Goal: Task Accomplishment & Management: Use online tool/utility

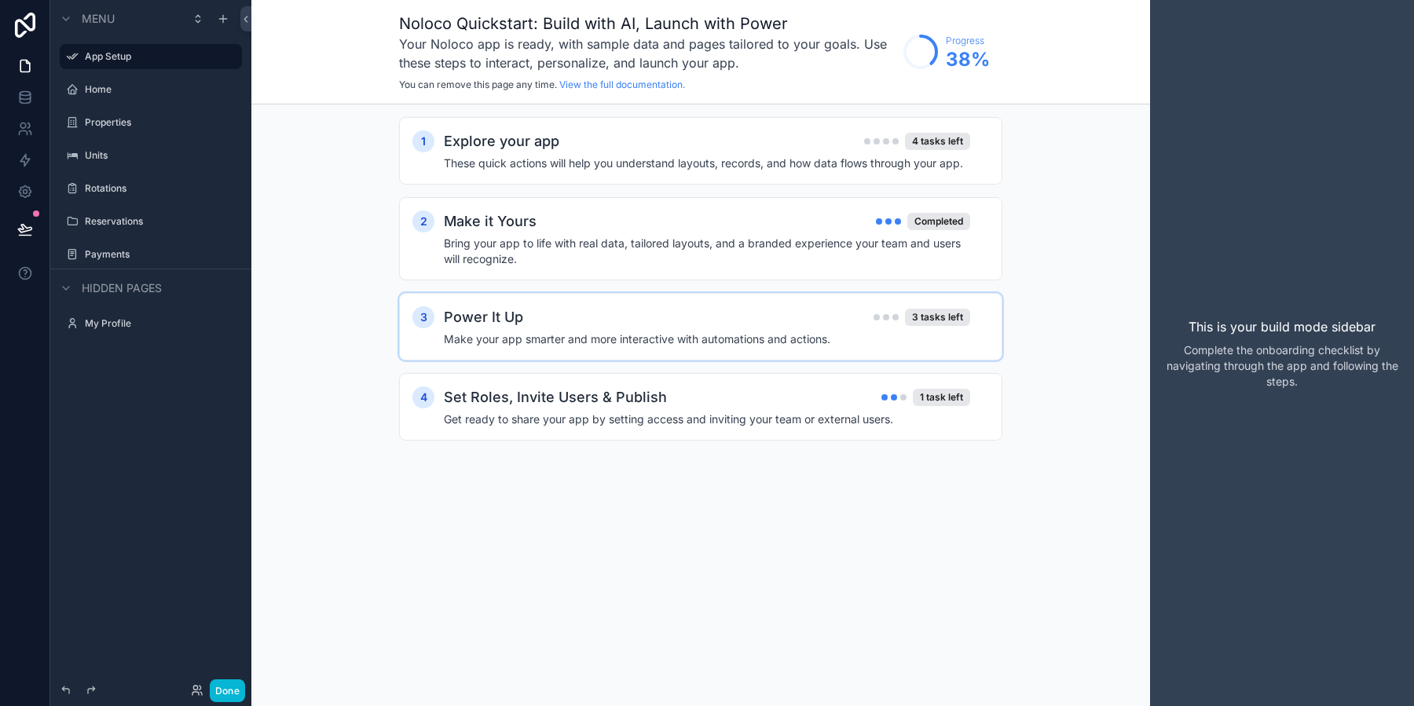
click at [694, 335] on h4 "Make your app smarter and more interactive with automations and actions." at bounding box center [707, 339] width 526 height 16
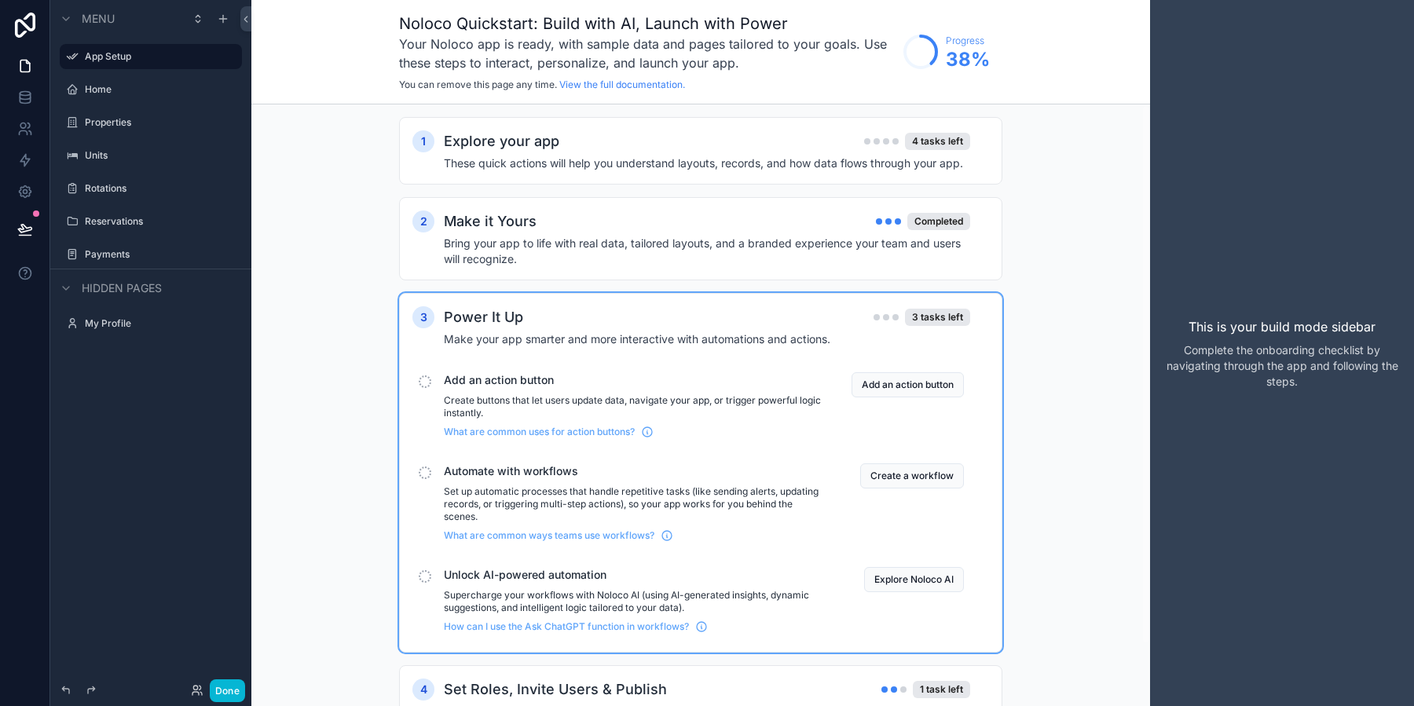
scroll to position [68, 0]
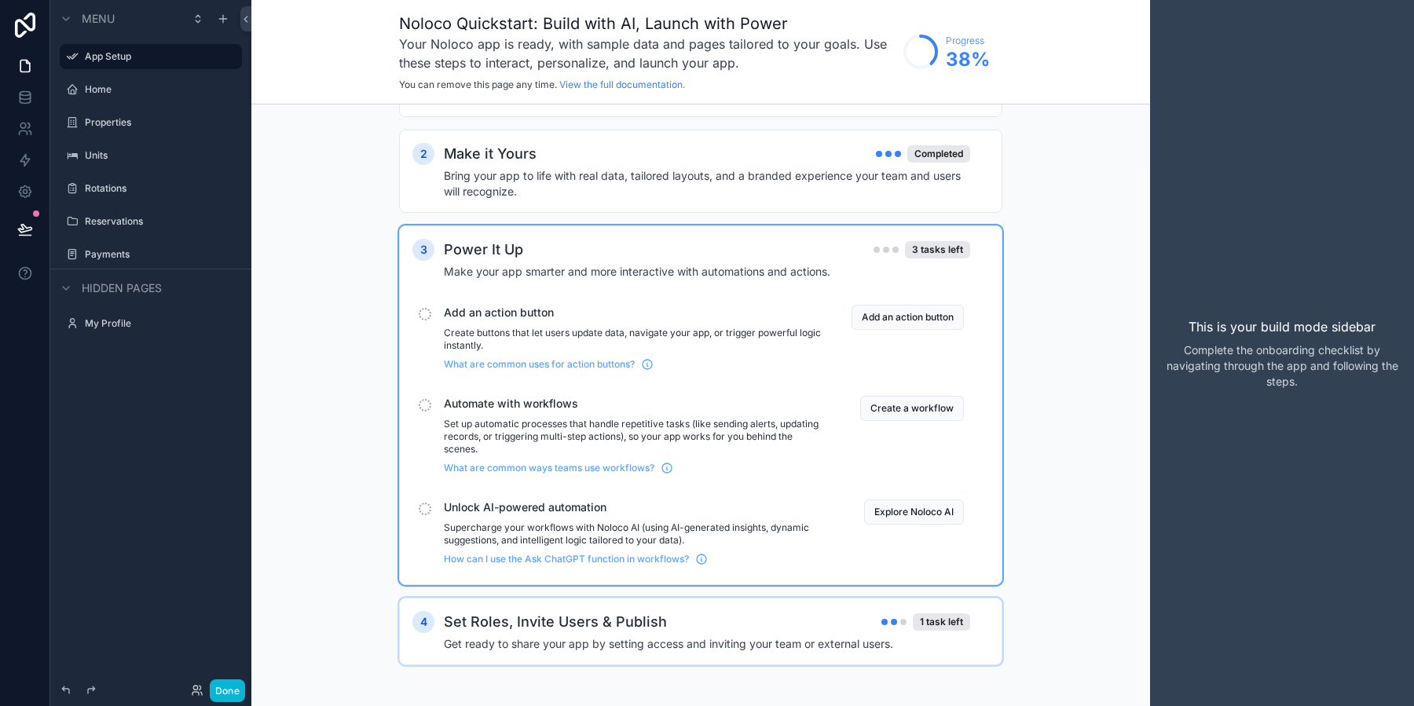
click at [745, 643] on h4 "Get ready to share your app by setting access and inviting your team or externa…" at bounding box center [707, 644] width 526 height 16
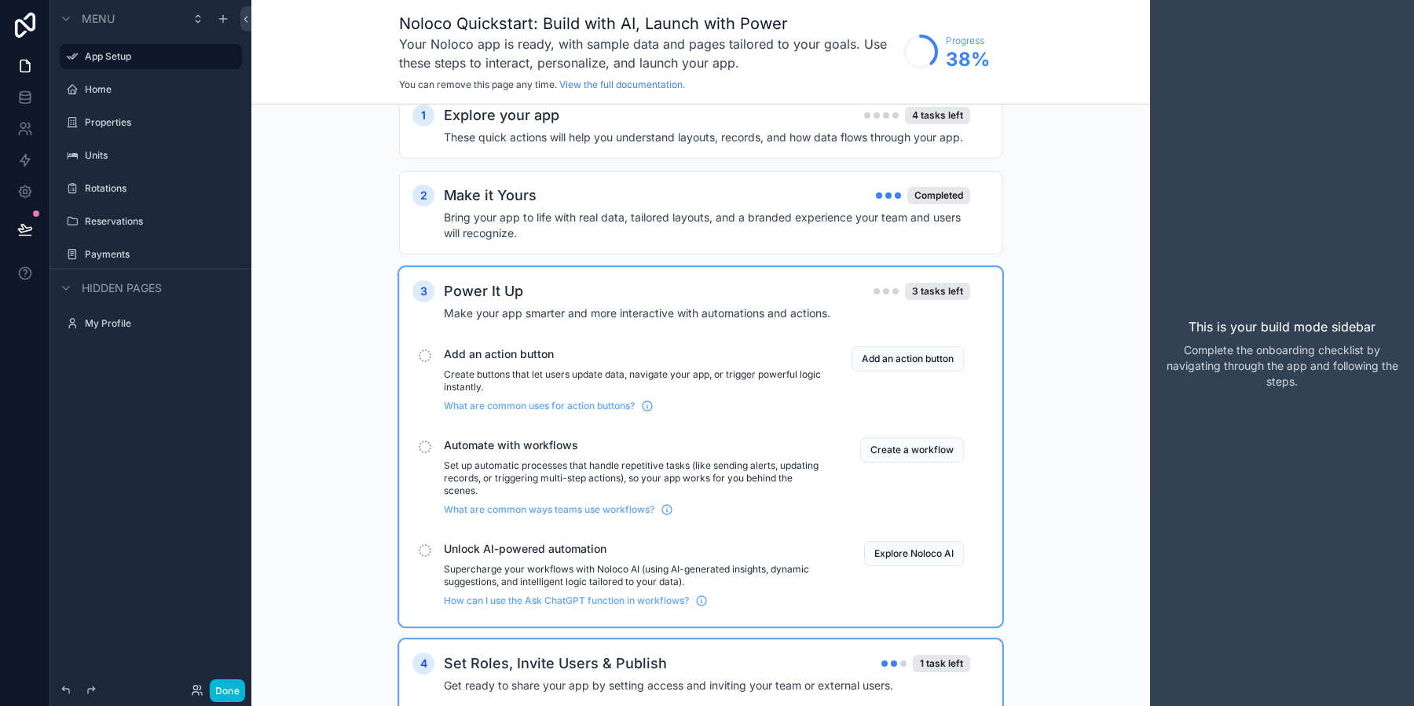
scroll to position [0, 0]
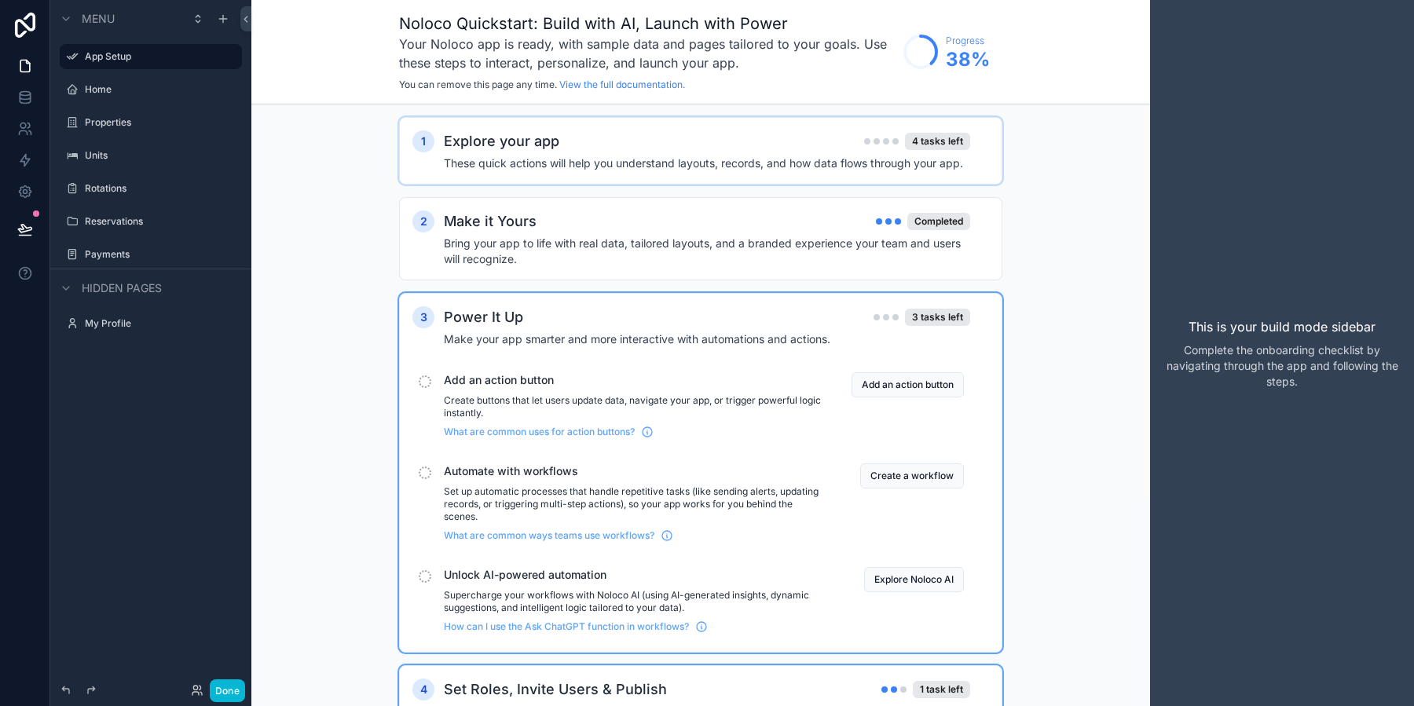
click at [603, 135] on div "Explore your app 4 tasks left" at bounding box center [707, 141] width 526 height 22
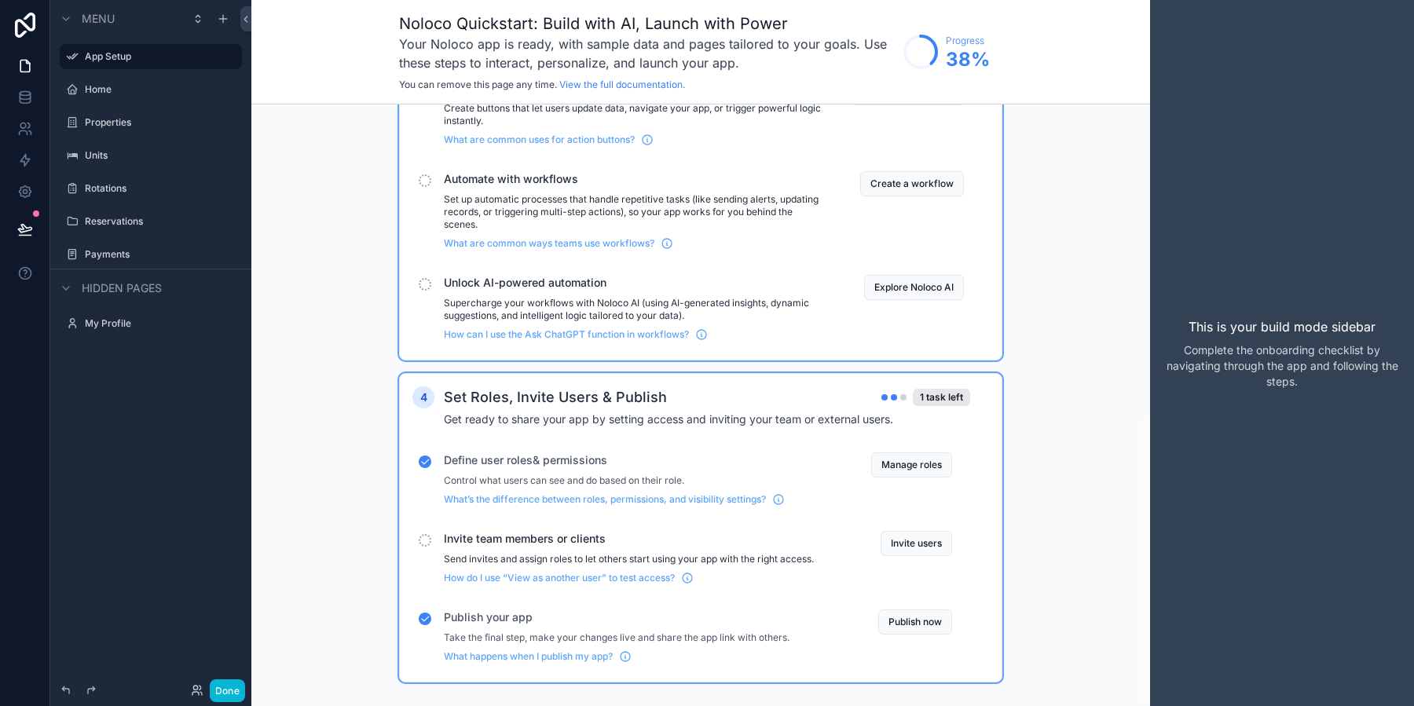
scroll to position [643, 0]
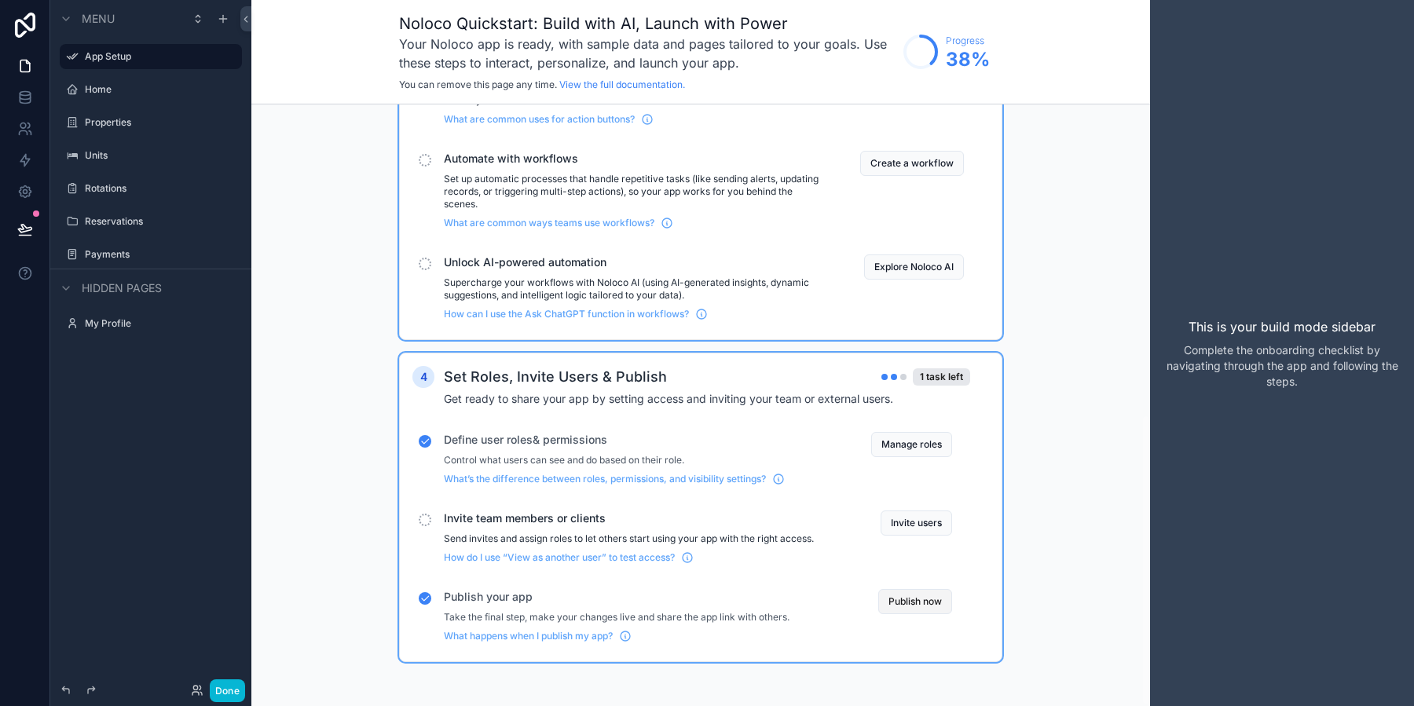
click at [916, 609] on button "Publish now" at bounding box center [915, 601] width 74 height 25
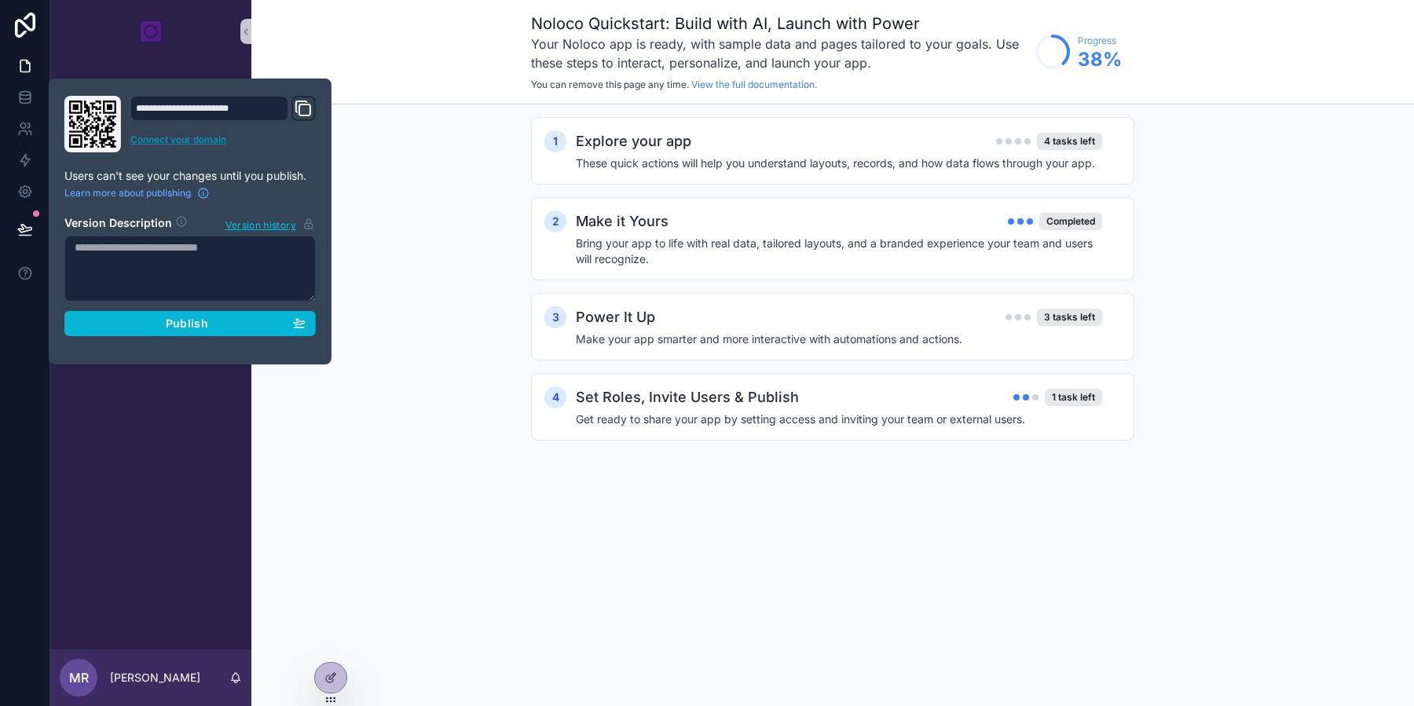
click at [178, 136] on link "Connect your domain" at bounding box center [222, 140] width 185 height 13
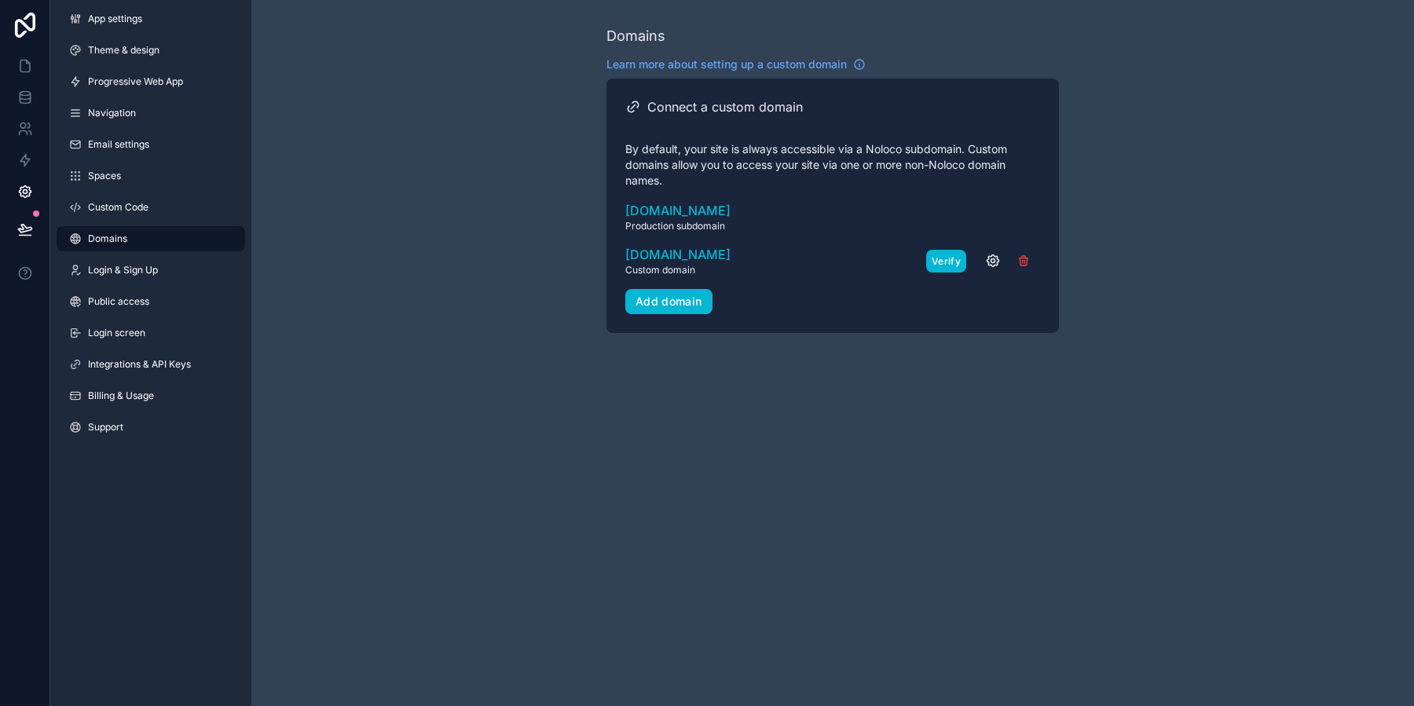
click at [961, 261] on button "Verify" at bounding box center [946, 261] width 40 height 23
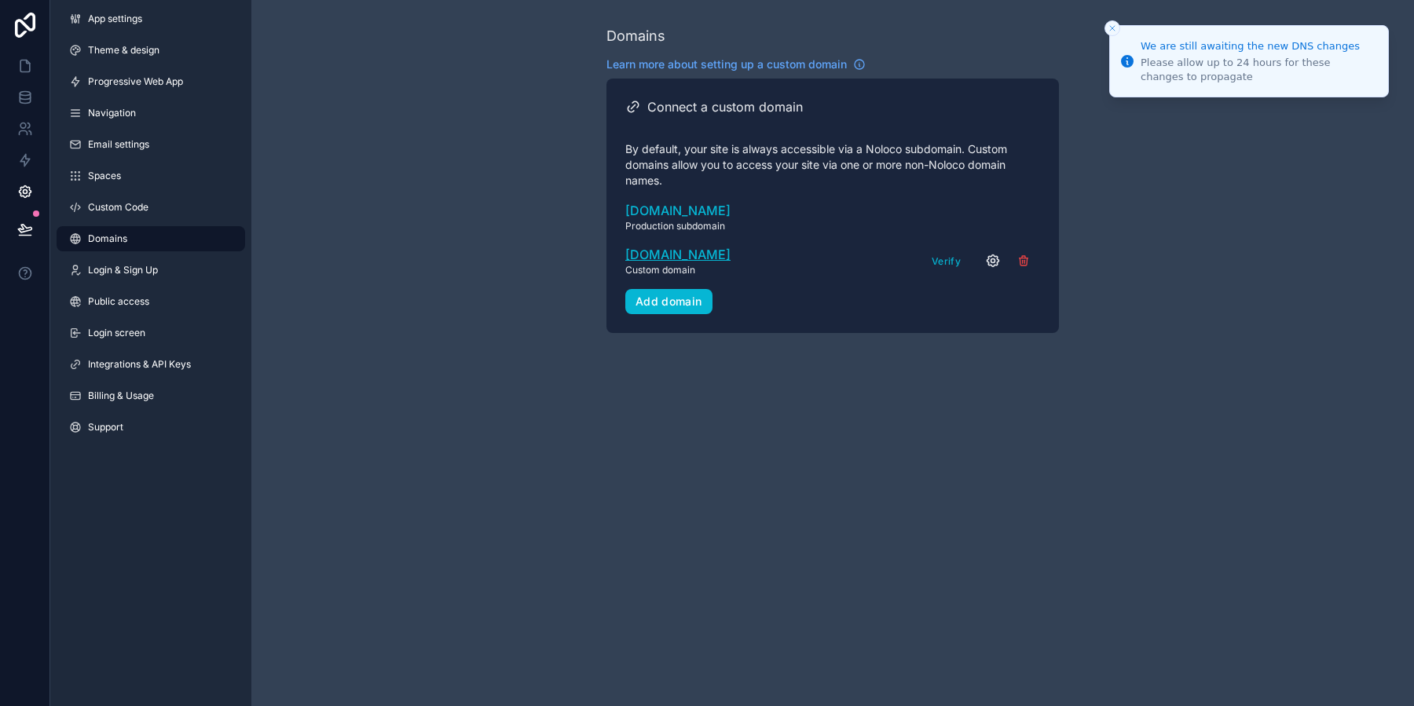
click at [687, 259] on span "[DOMAIN_NAME]" at bounding box center [677, 254] width 105 height 19
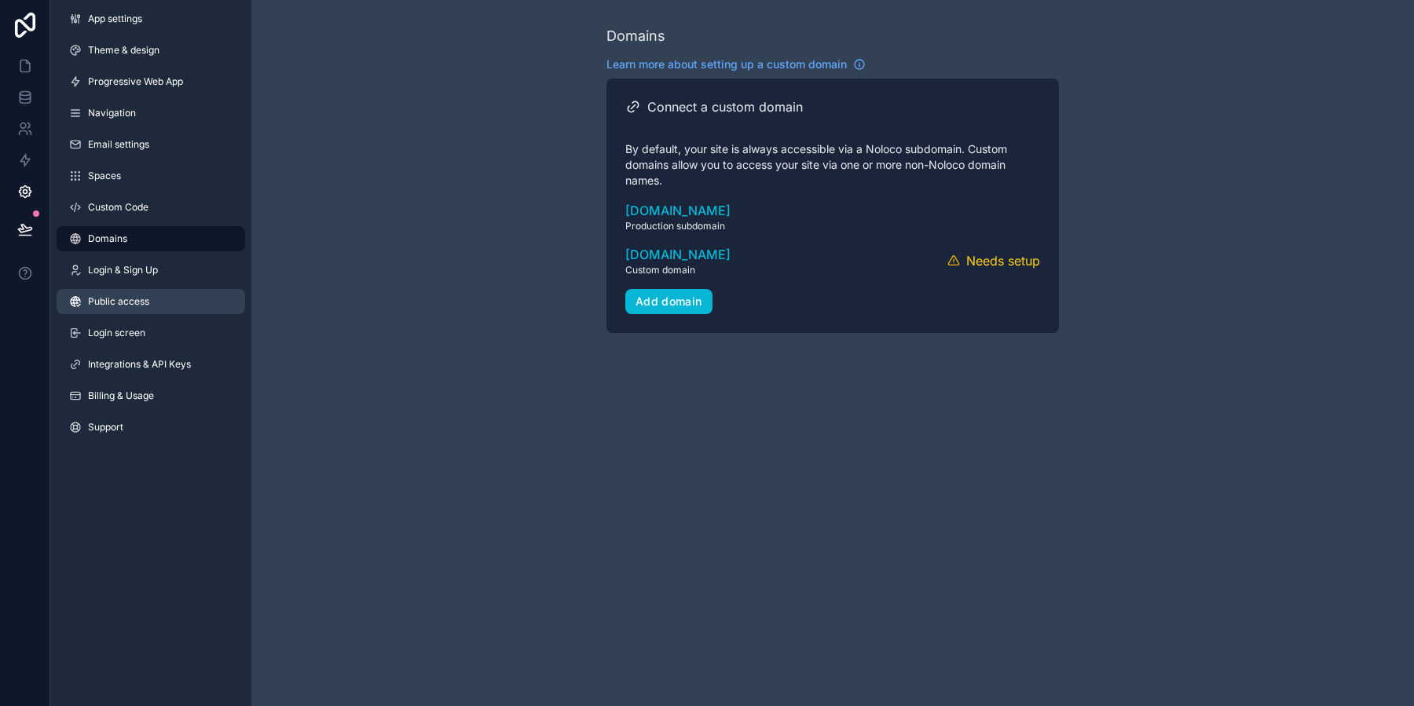
click at [161, 306] on link "Public access" at bounding box center [151, 301] width 189 height 25
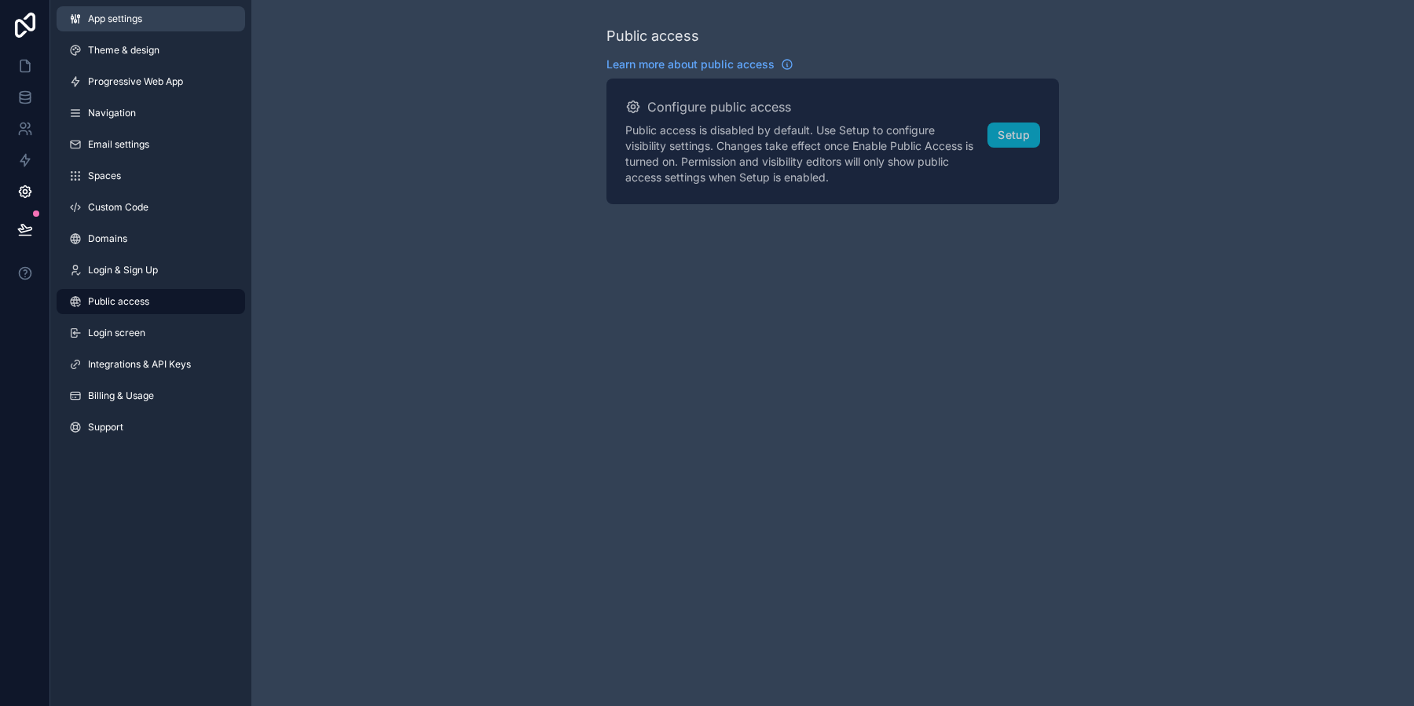
click at [138, 21] on span "App settings" at bounding box center [115, 19] width 54 height 13
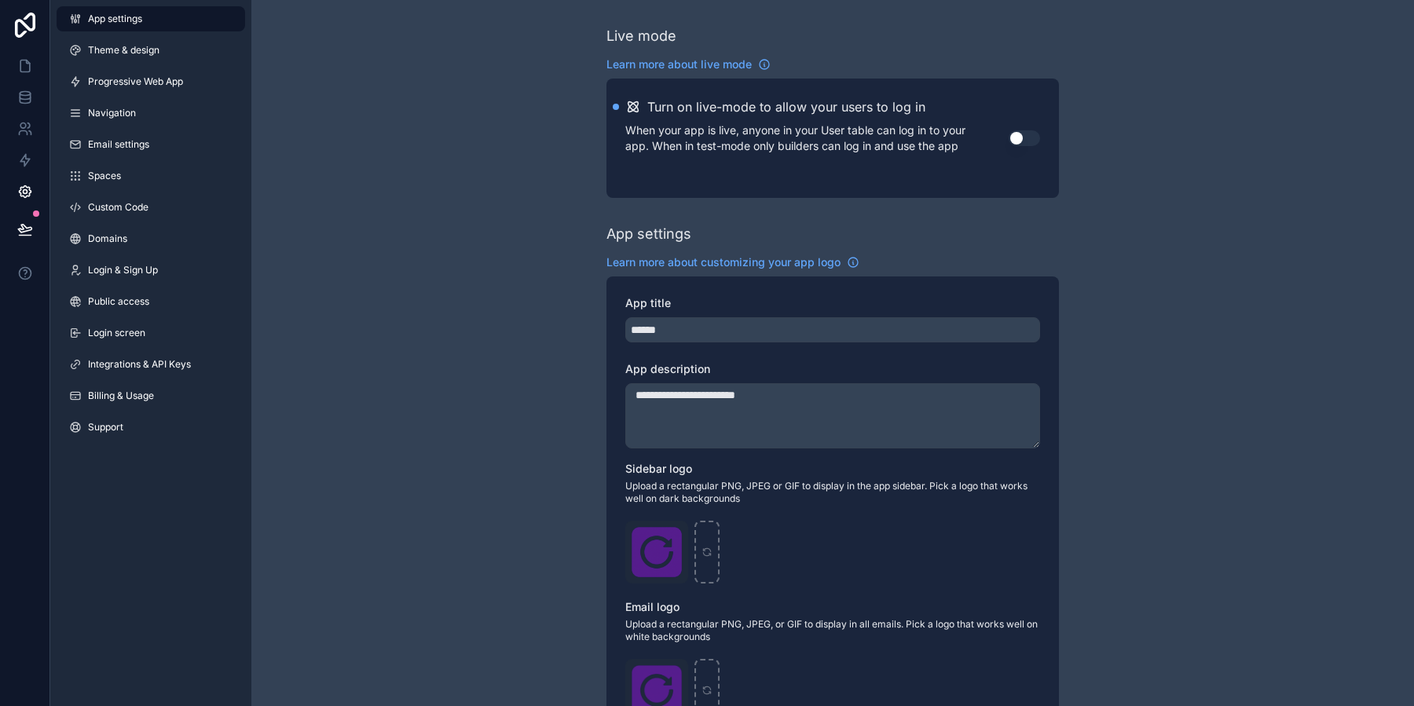
click at [1015, 138] on button "Use setting" at bounding box center [1024, 138] width 31 height 16
click at [27, 72] on icon at bounding box center [25, 66] width 16 height 16
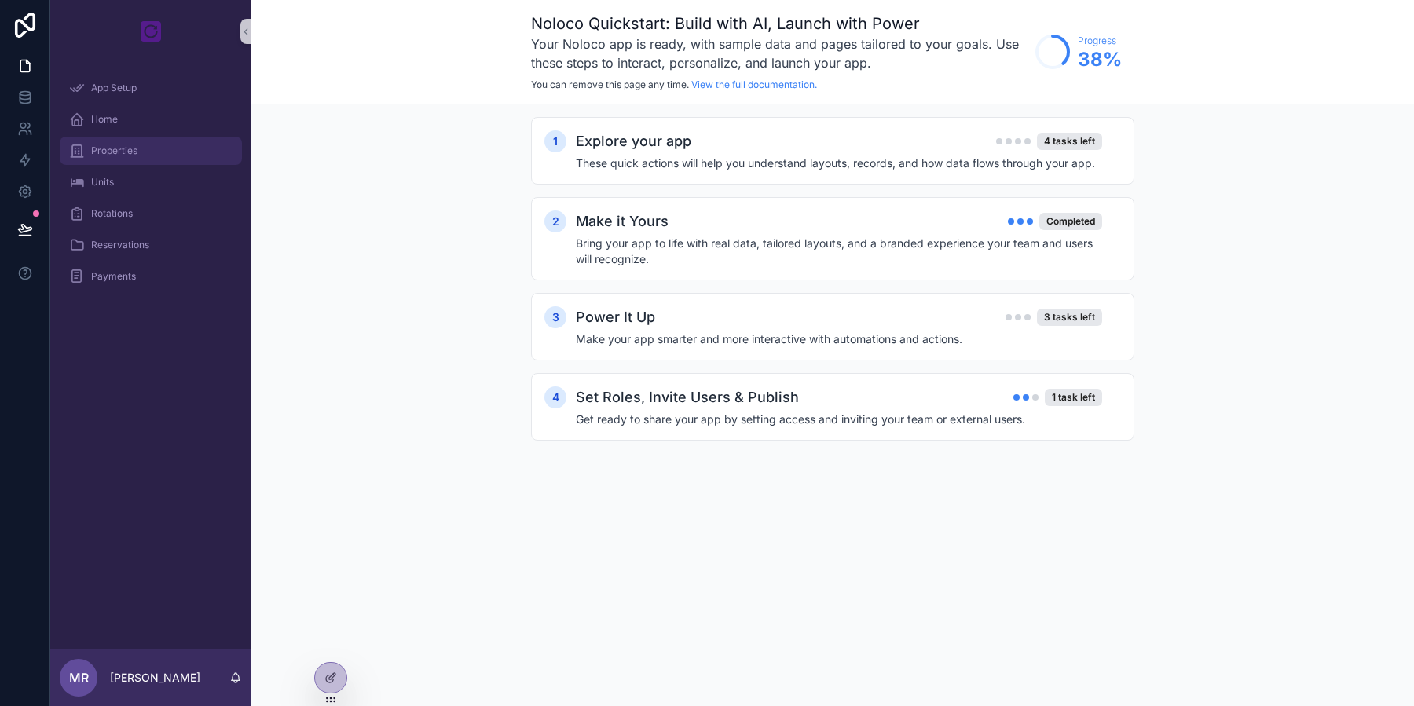
click at [148, 151] on div "Properties" at bounding box center [150, 150] width 163 height 25
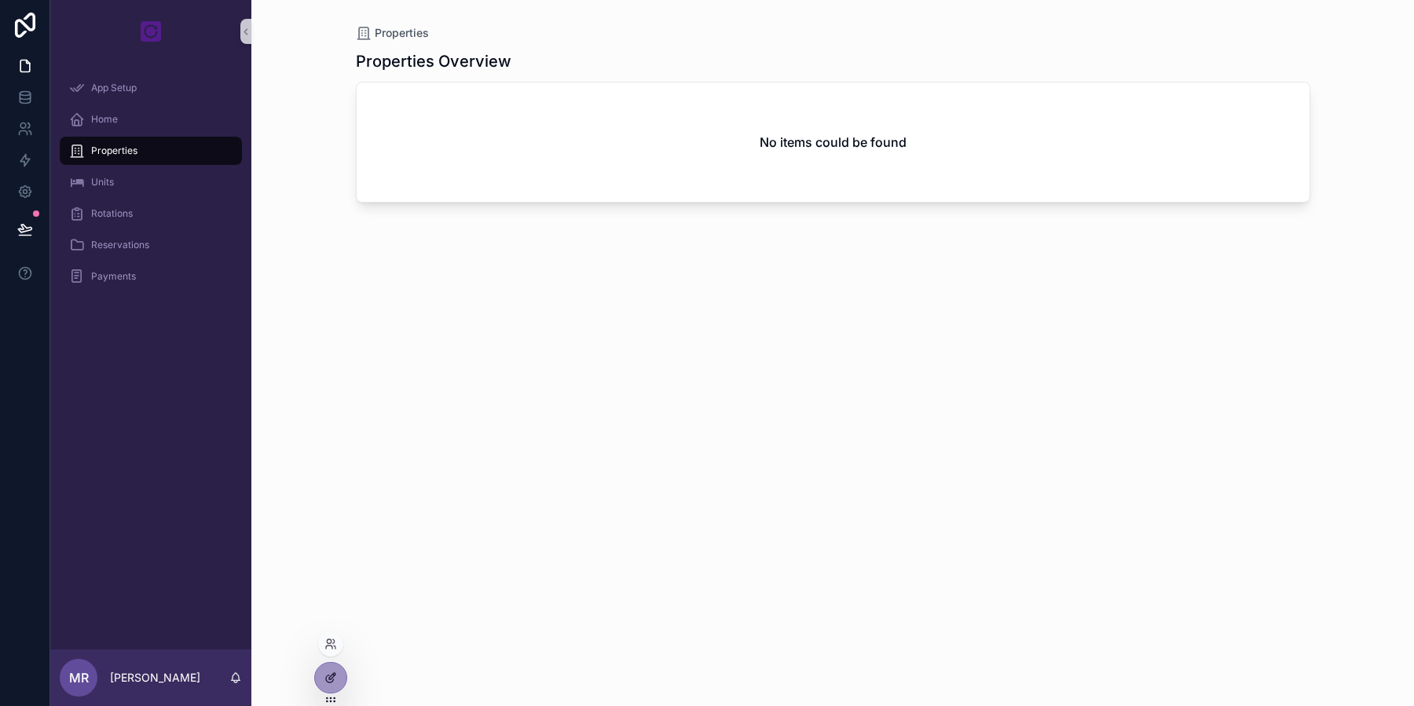
click at [338, 680] on div at bounding box center [330, 678] width 31 height 30
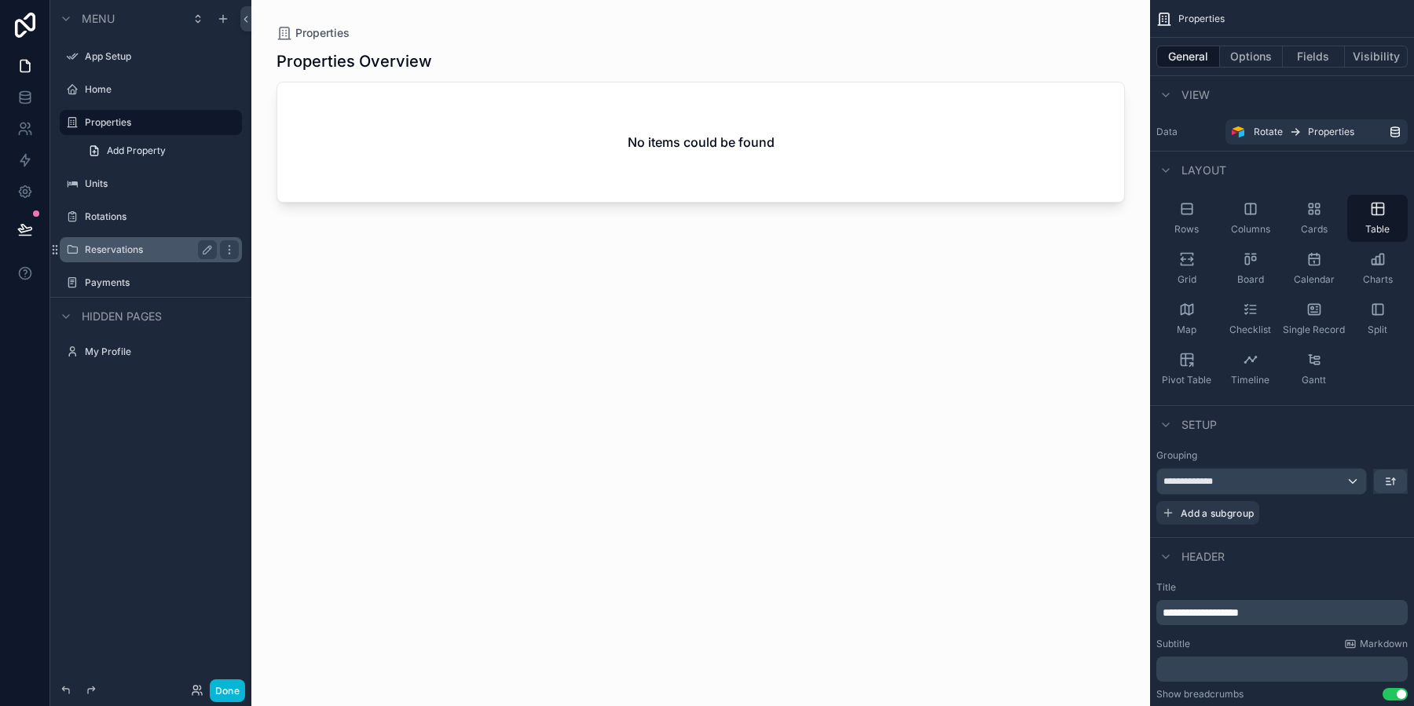
click at [133, 254] on label "Reservations" at bounding box center [148, 250] width 126 height 13
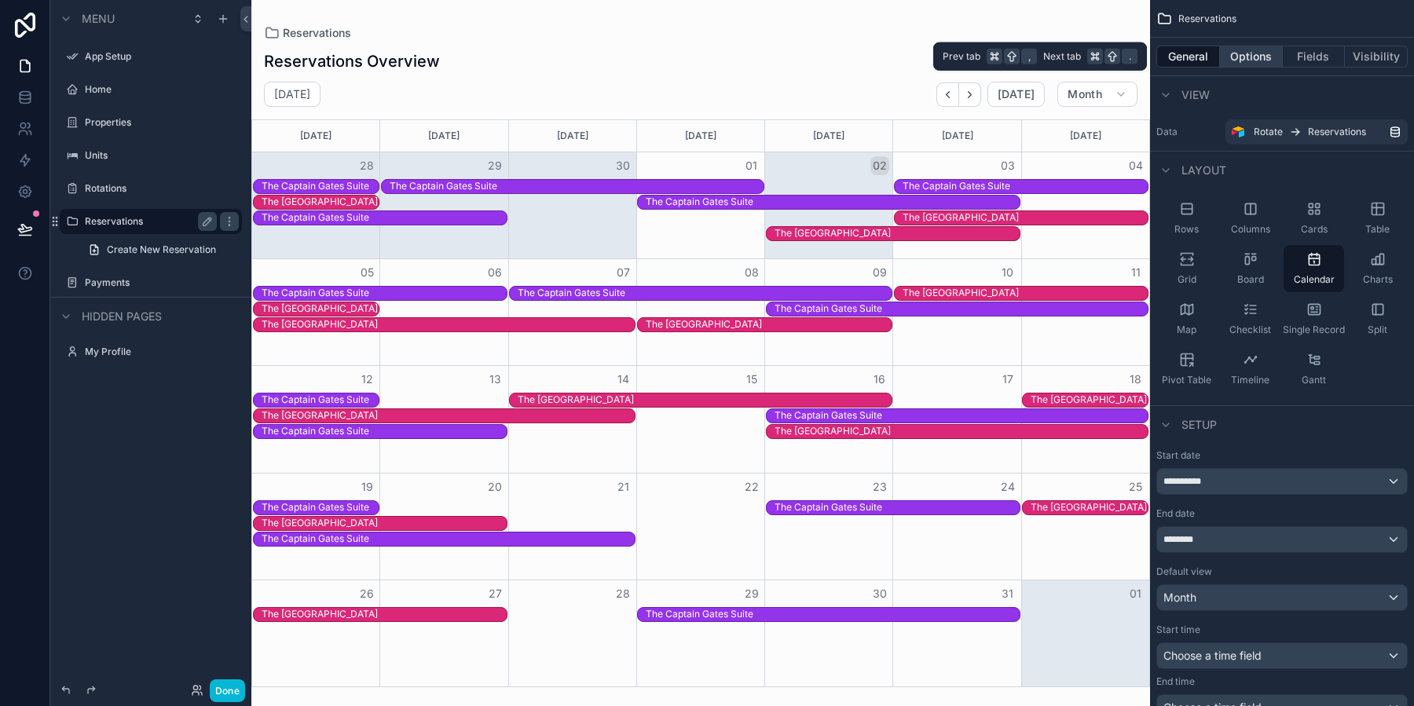
click at [1246, 58] on button "Options" at bounding box center [1251, 57] width 63 height 22
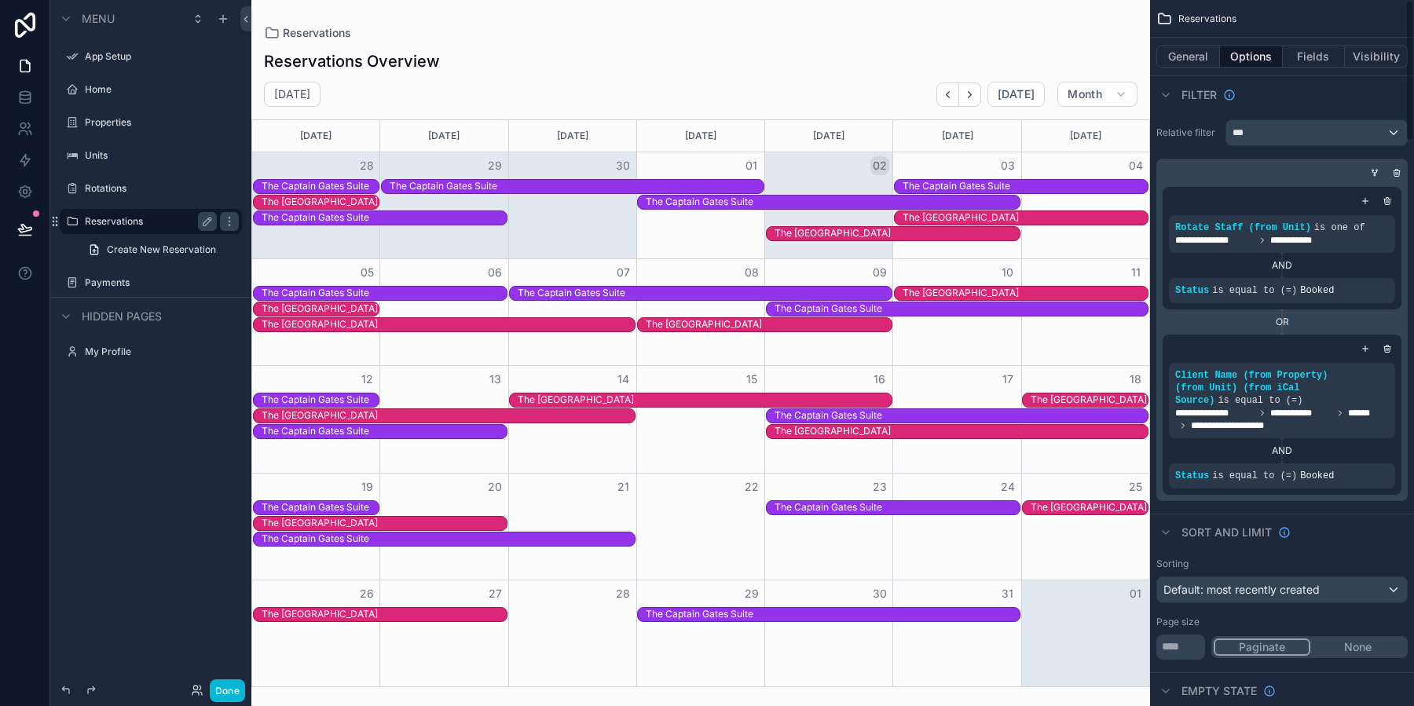
scroll to position [1, 0]
click at [1362, 194] on div "scrollable content" at bounding box center [1365, 200] width 16 height 16
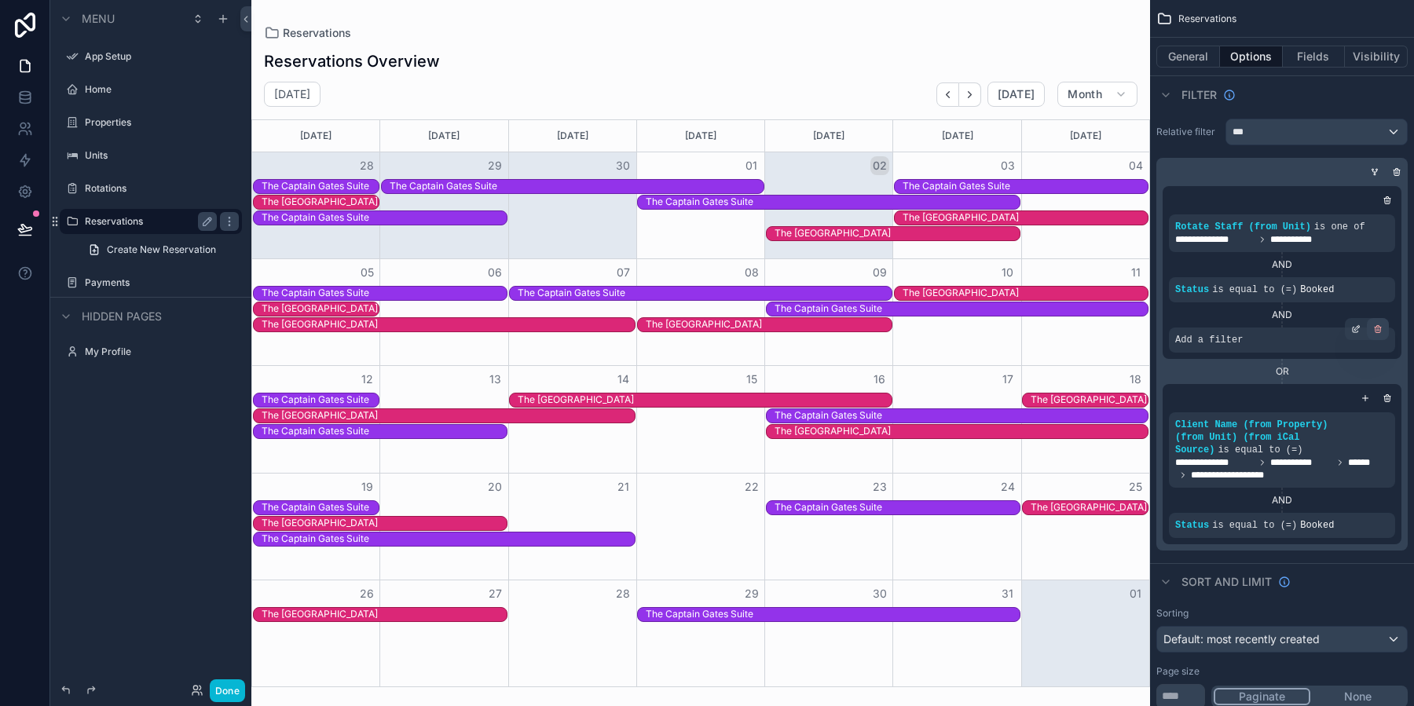
click at [1382, 331] on icon "scrollable content" at bounding box center [1377, 328] width 9 height 9
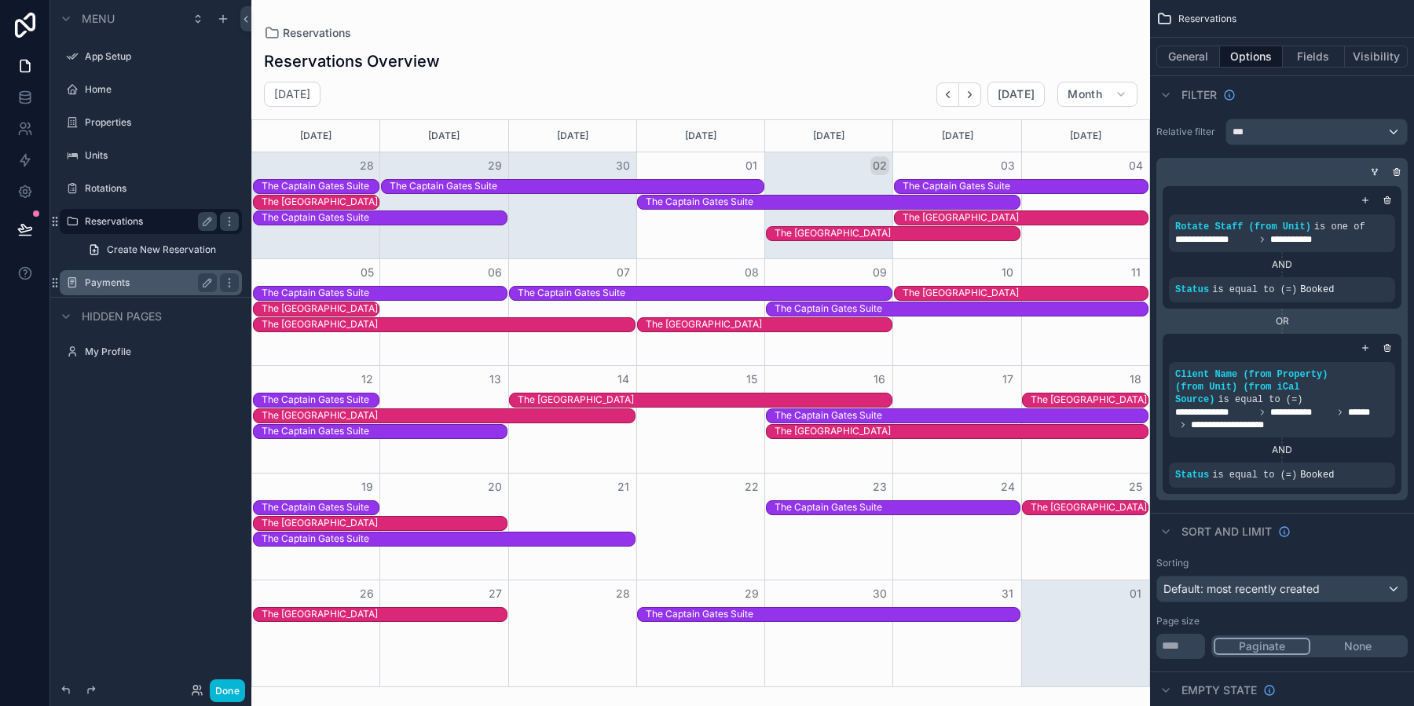
click at [117, 284] on label "Payments" at bounding box center [148, 283] width 126 height 13
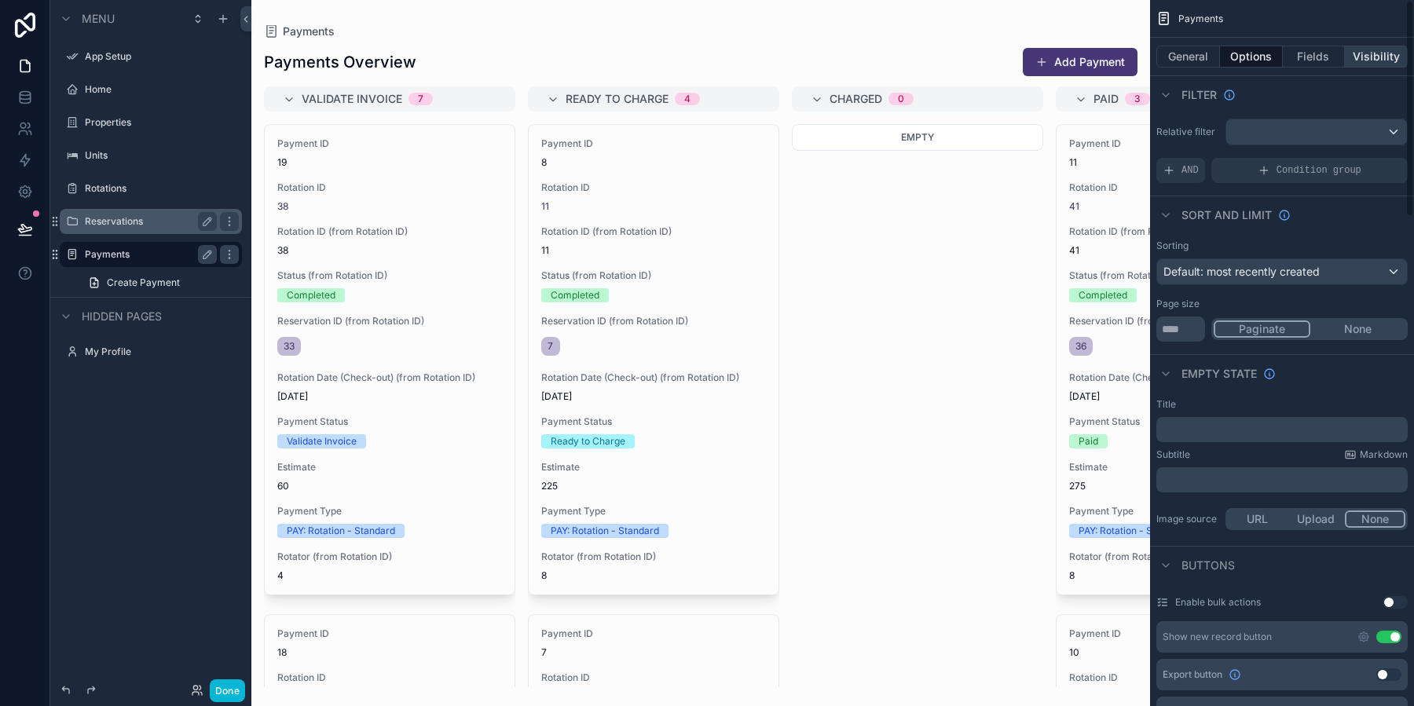
click at [1375, 66] on button "Visibility" at bounding box center [1376, 57] width 63 height 22
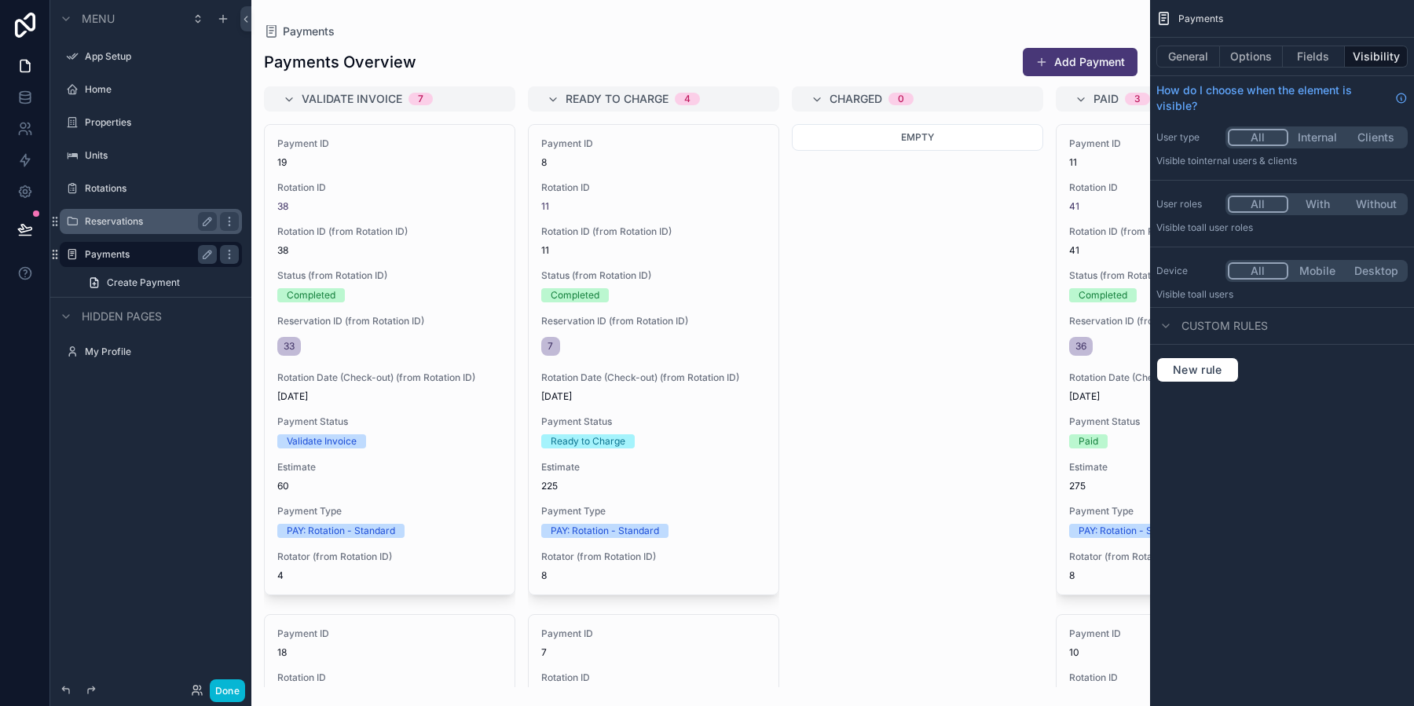
click at [1332, 138] on button "Internal" at bounding box center [1317, 137] width 59 height 17
click at [134, 194] on label "Rotations" at bounding box center [148, 188] width 126 height 13
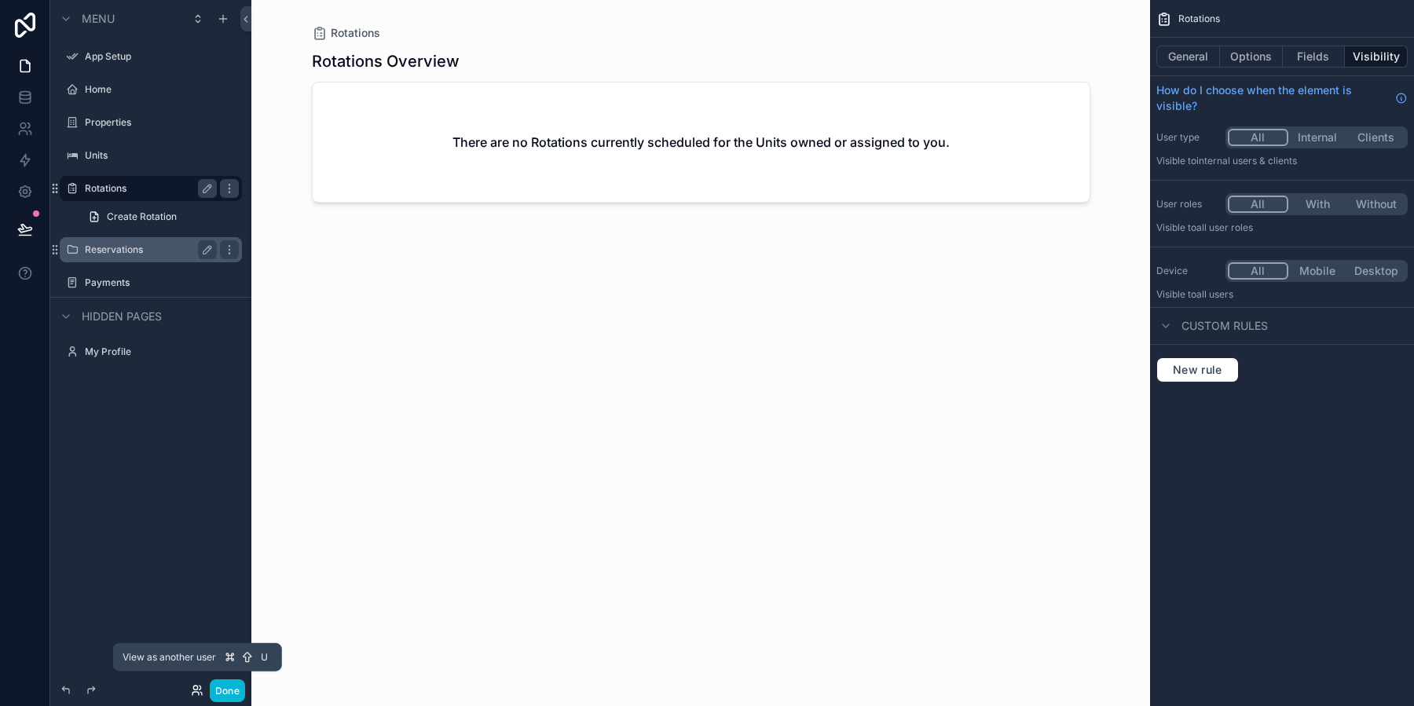
click at [193, 692] on icon at bounding box center [195, 693] width 6 height 3
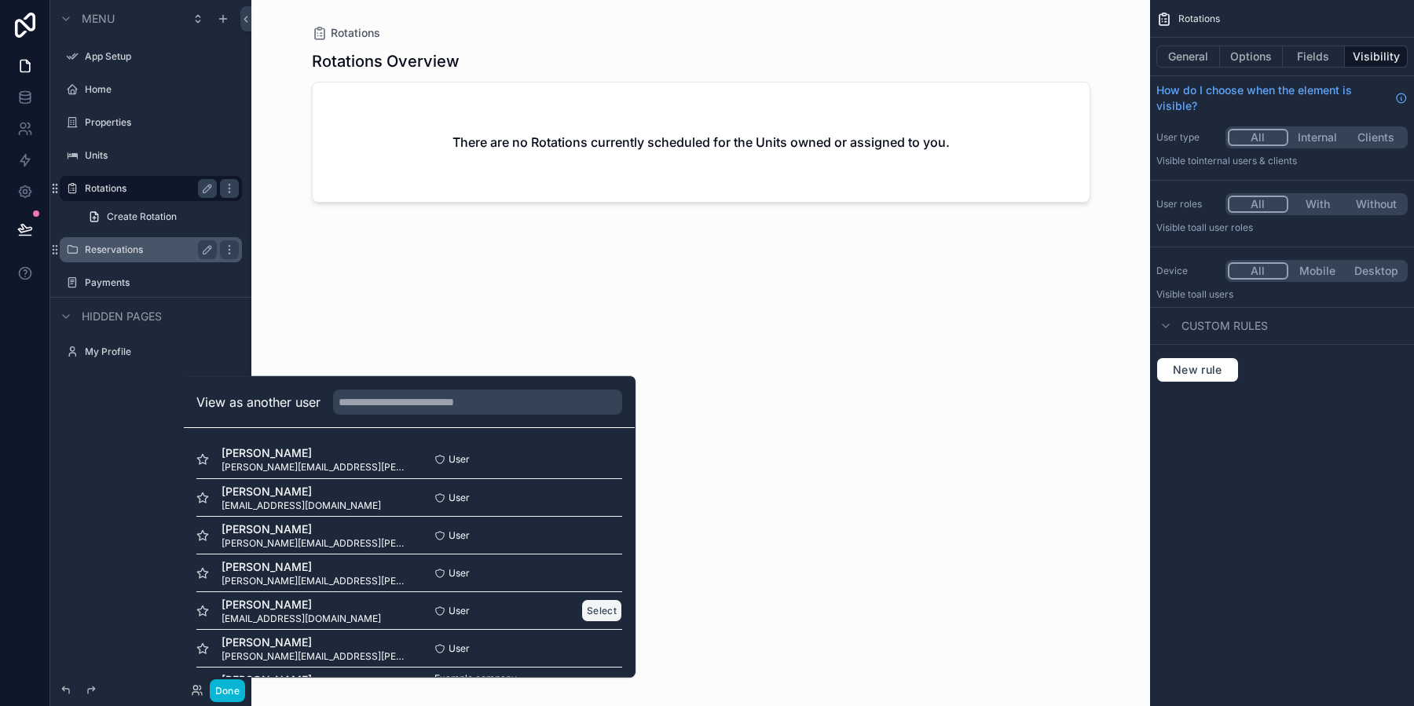
click at [599, 612] on button "Select" at bounding box center [601, 610] width 41 height 23
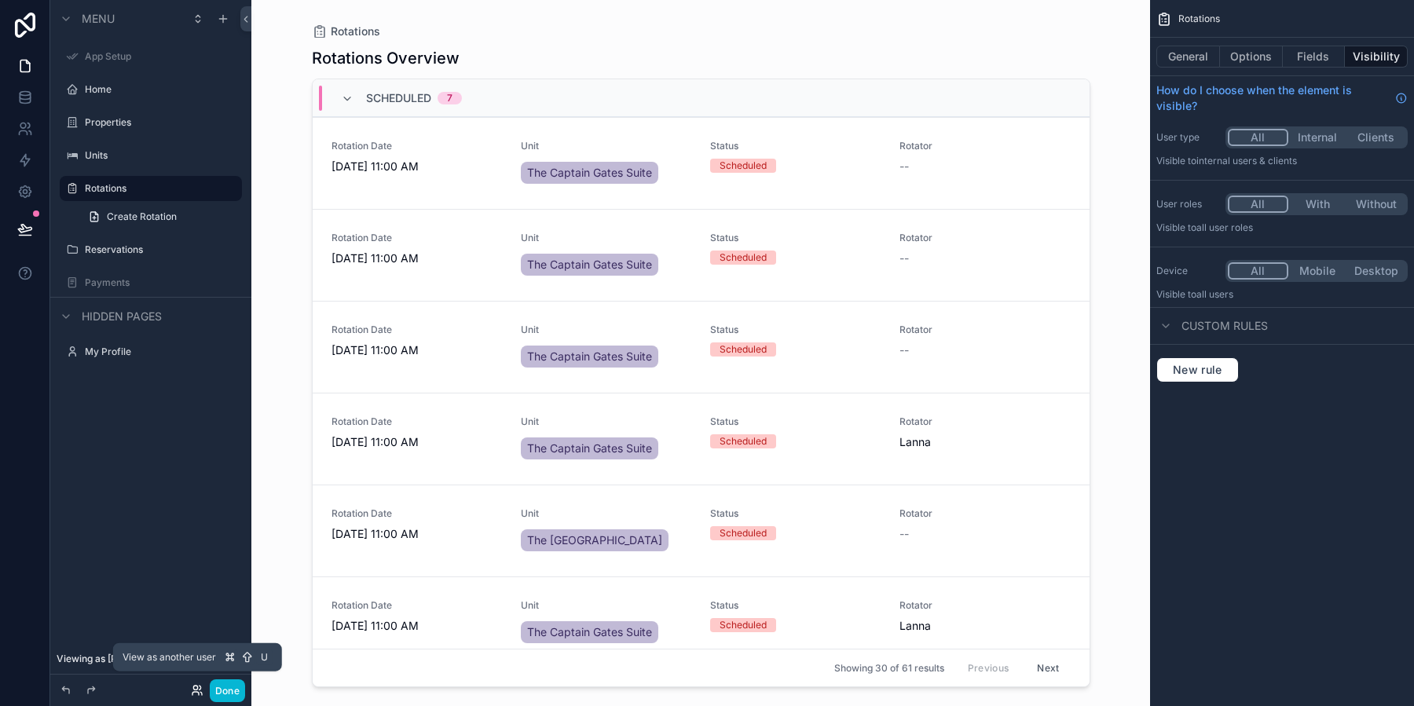
click at [195, 693] on icon at bounding box center [197, 690] width 13 height 13
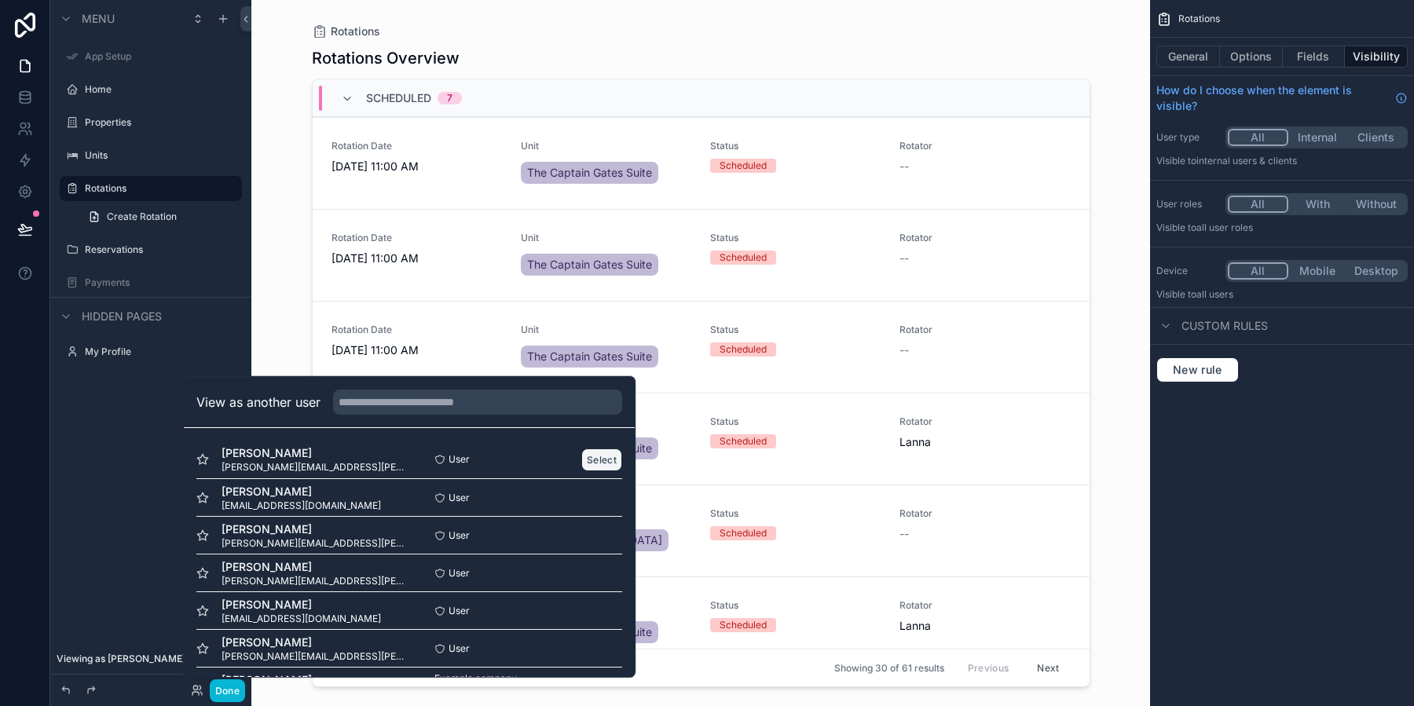
click at [602, 466] on button "Select" at bounding box center [601, 459] width 41 height 23
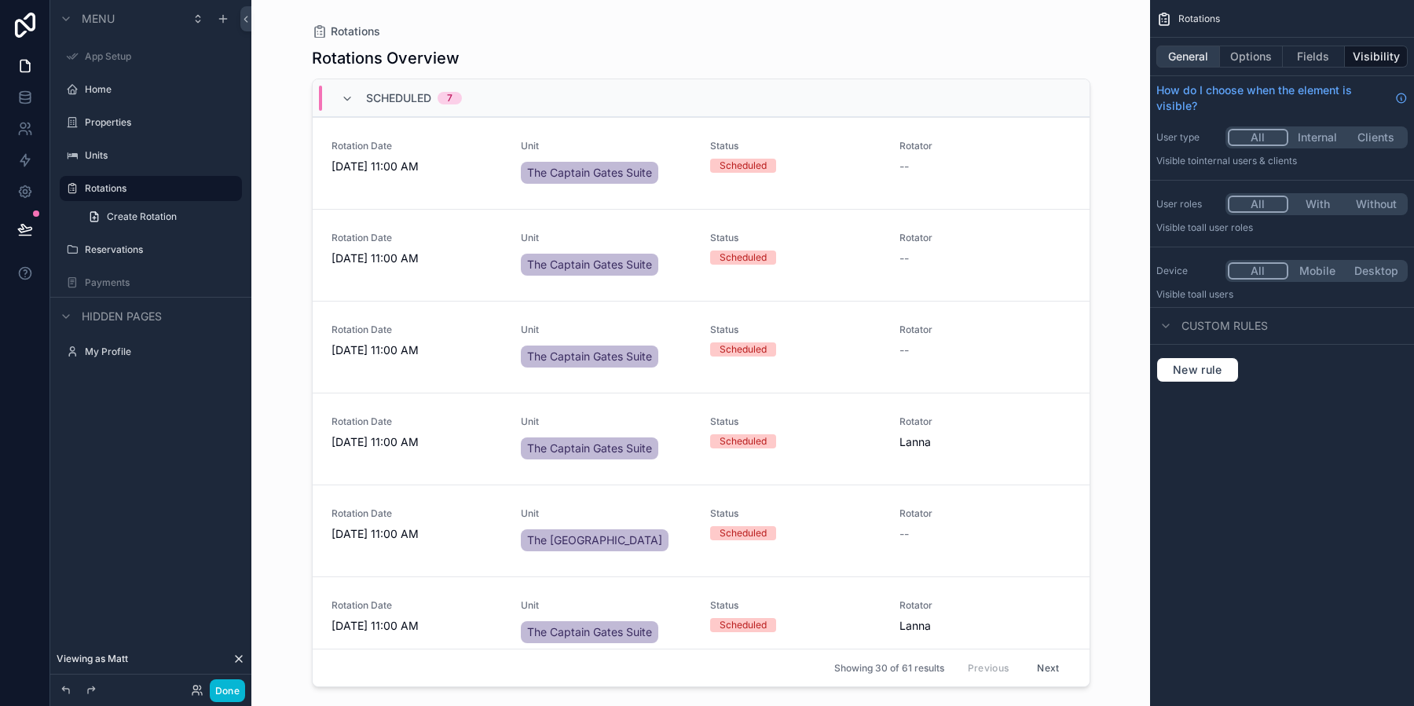
click at [1190, 56] on button "General" at bounding box center [1188, 57] width 64 height 22
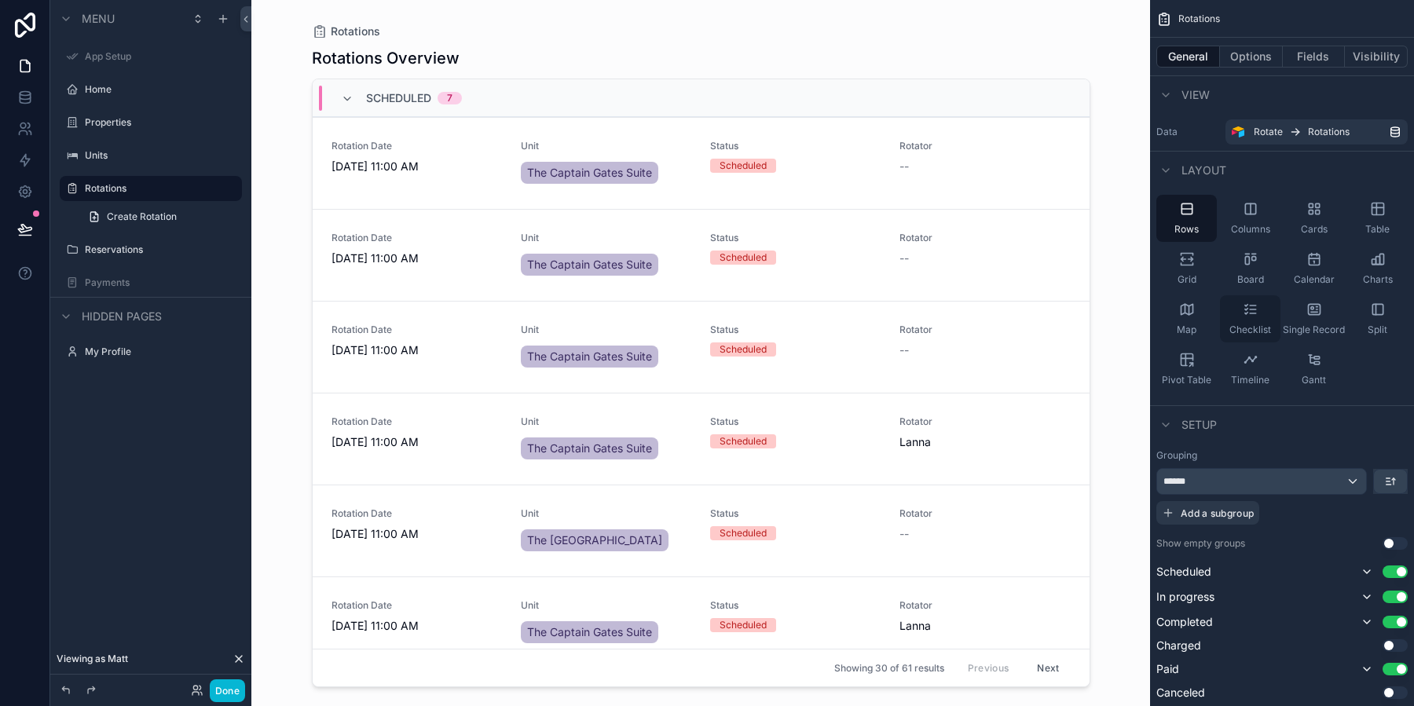
click at [1250, 316] on icon "scrollable content" at bounding box center [1251, 310] width 16 height 16
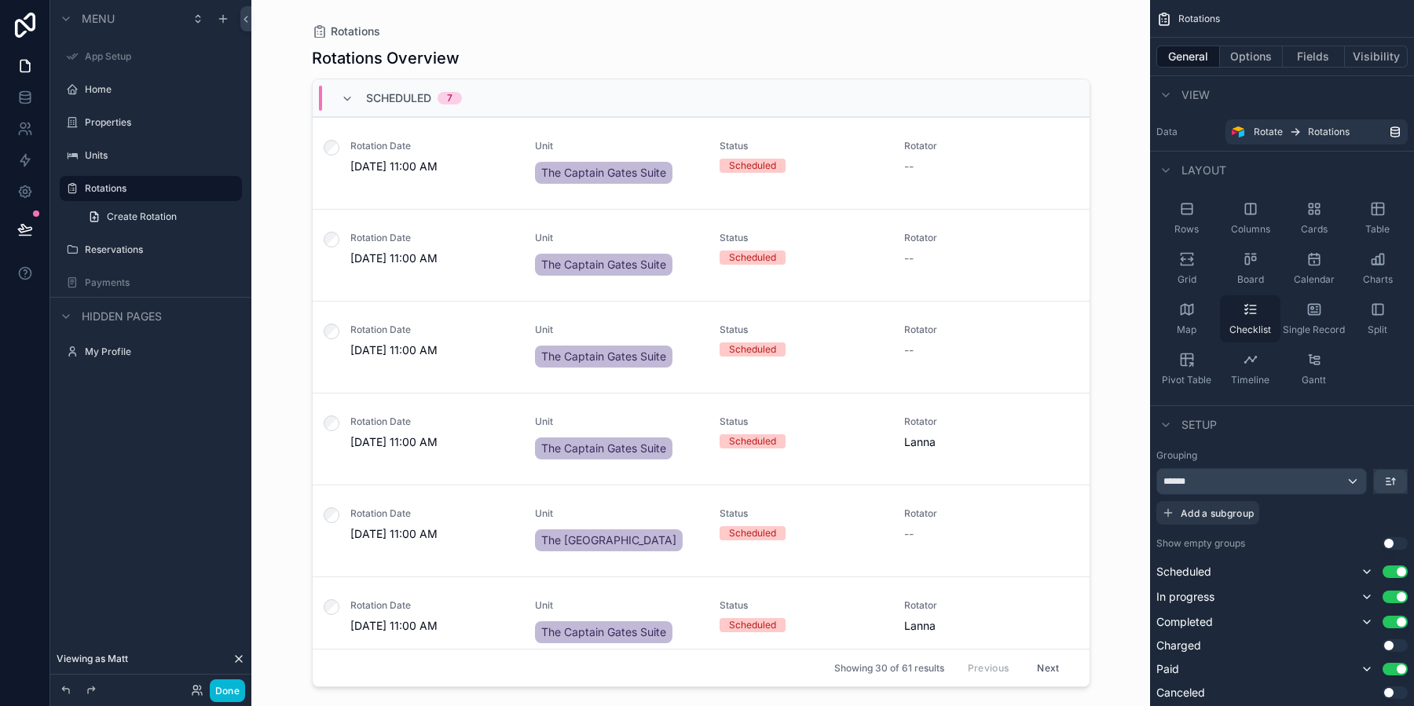
click at [1250, 316] on icon "scrollable content" at bounding box center [1251, 310] width 16 height 16
click at [1377, 220] on div "Table" at bounding box center [1377, 218] width 60 height 47
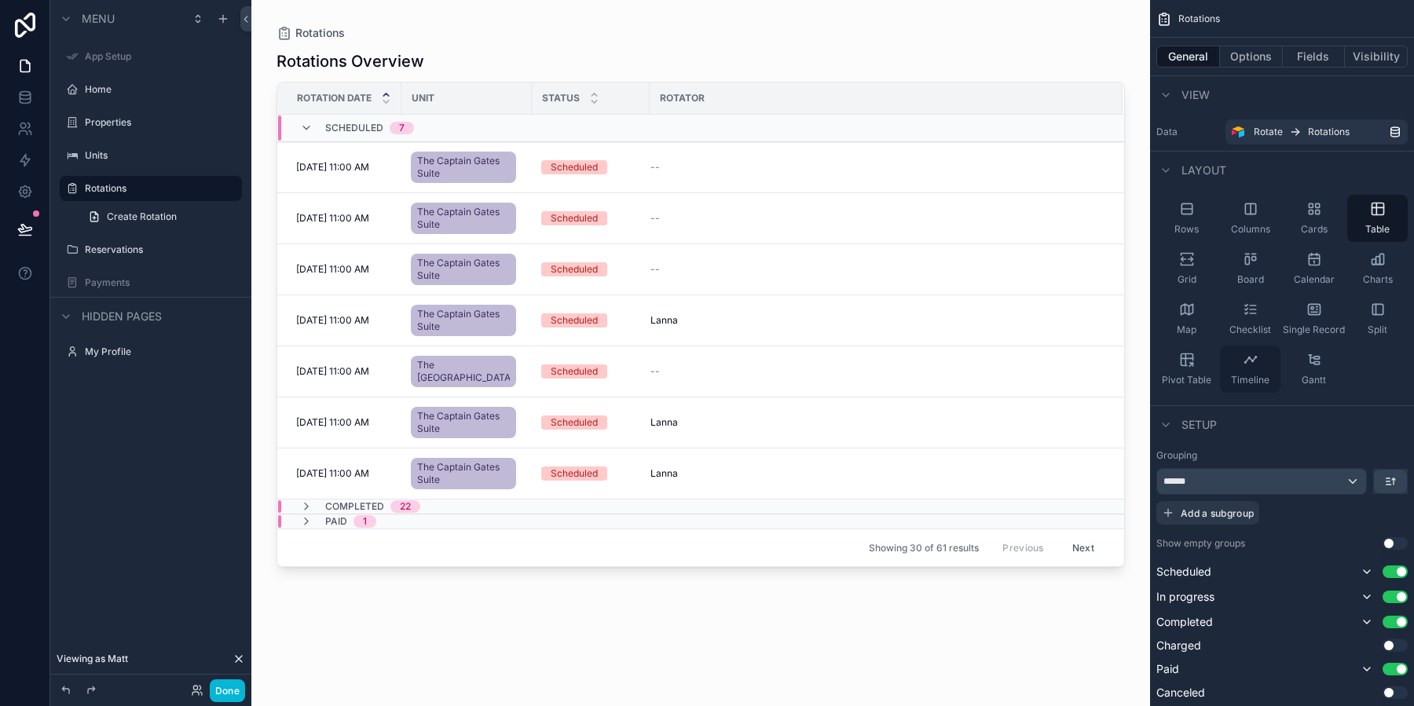
click at [1258, 375] on span "Timeline" at bounding box center [1250, 380] width 38 height 13
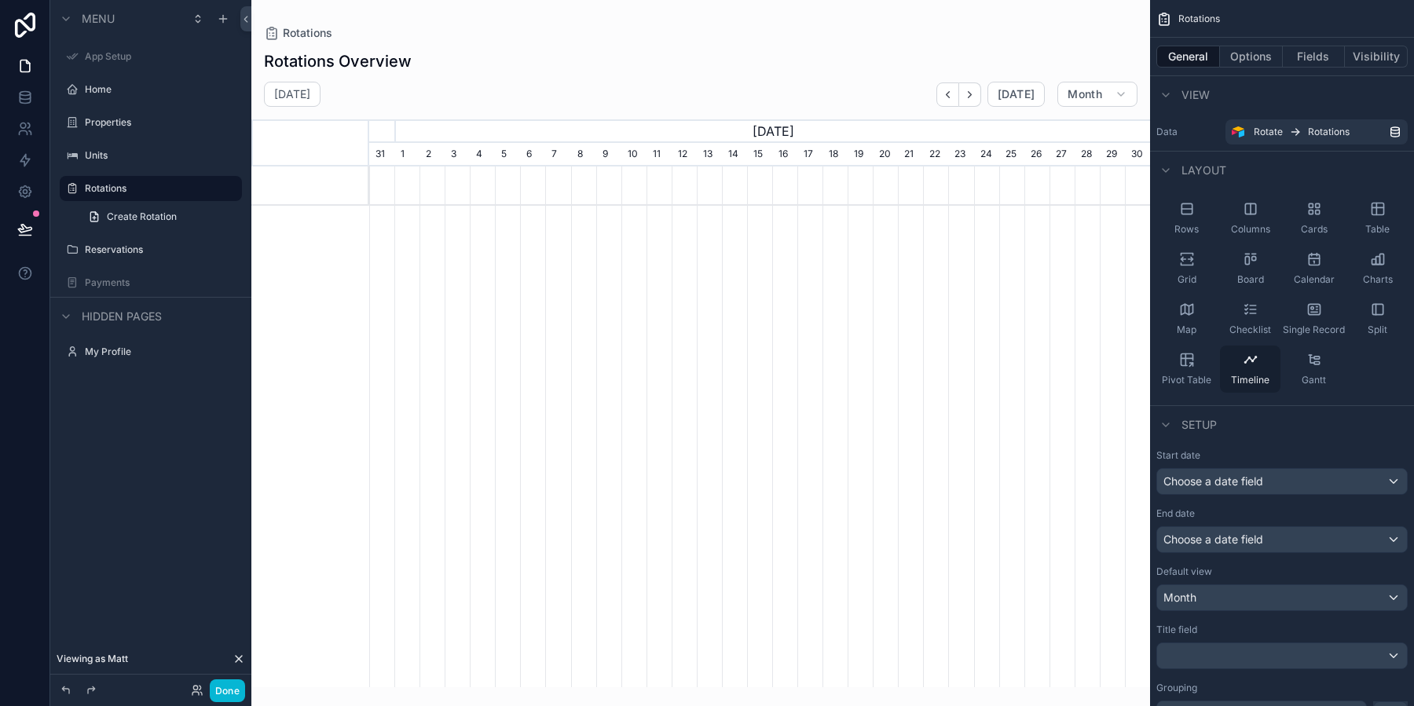
scroll to position [0, 780]
click at [1207, 215] on div "Rows" at bounding box center [1186, 218] width 60 height 47
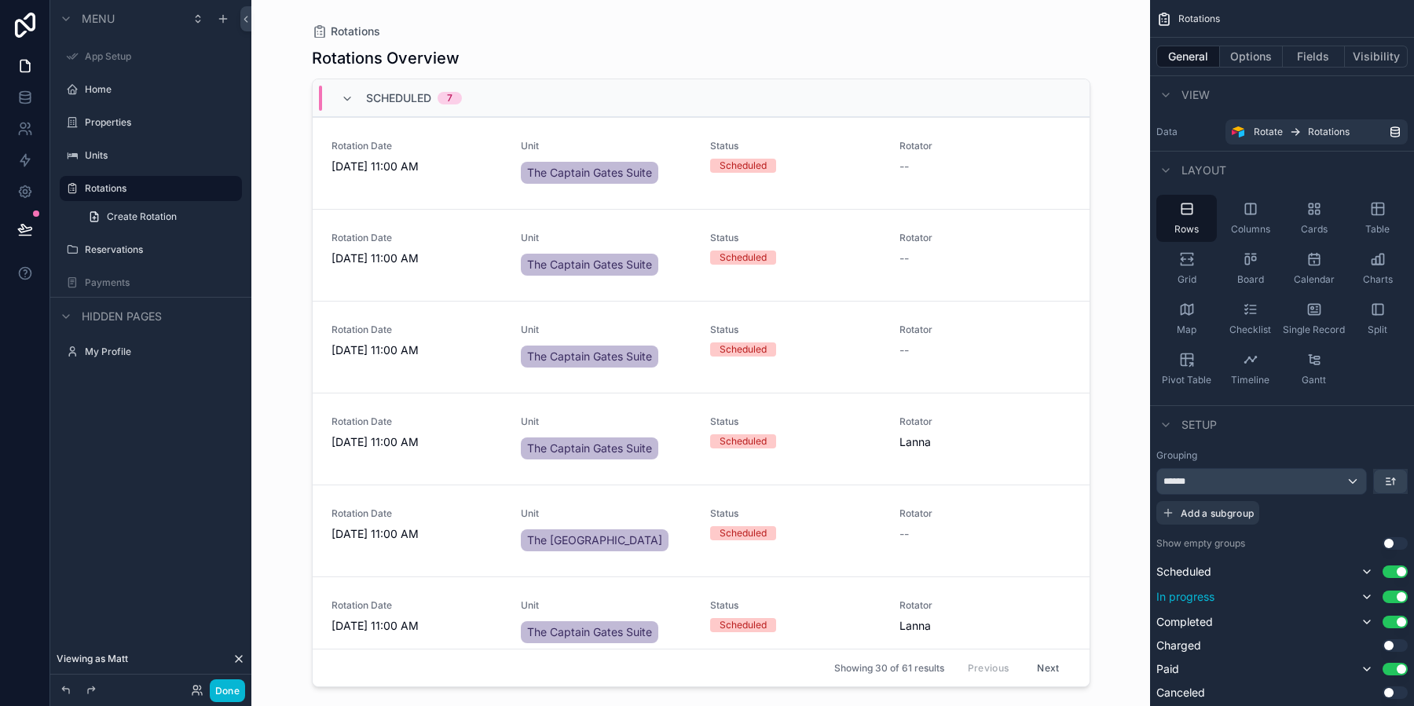
click at [1397, 599] on button "Use setting" at bounding box center [1395, 597] width 25 height 13
click at [1358, 126] on div "Rotate Rotations" at bounding box center [1321, 132] width 135 height 13
click at [1265, 59] on button "Options" at bounding box center [1251, 57] width 63 height 22
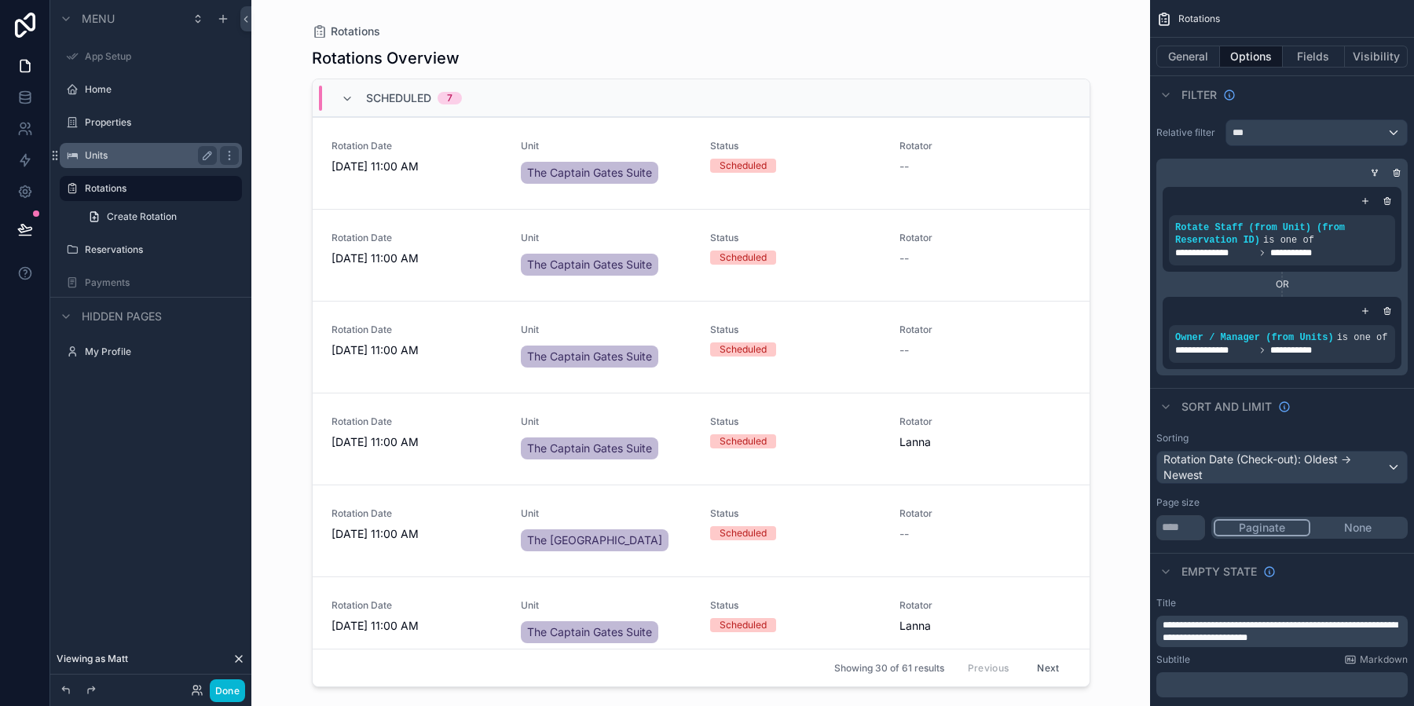
click at [153, 163] on div "Units" at bounding box center [151, 155] width 132 height 19
click at [140, 154] on label "Units" at bounding box center [148, 155] width 126 height 13
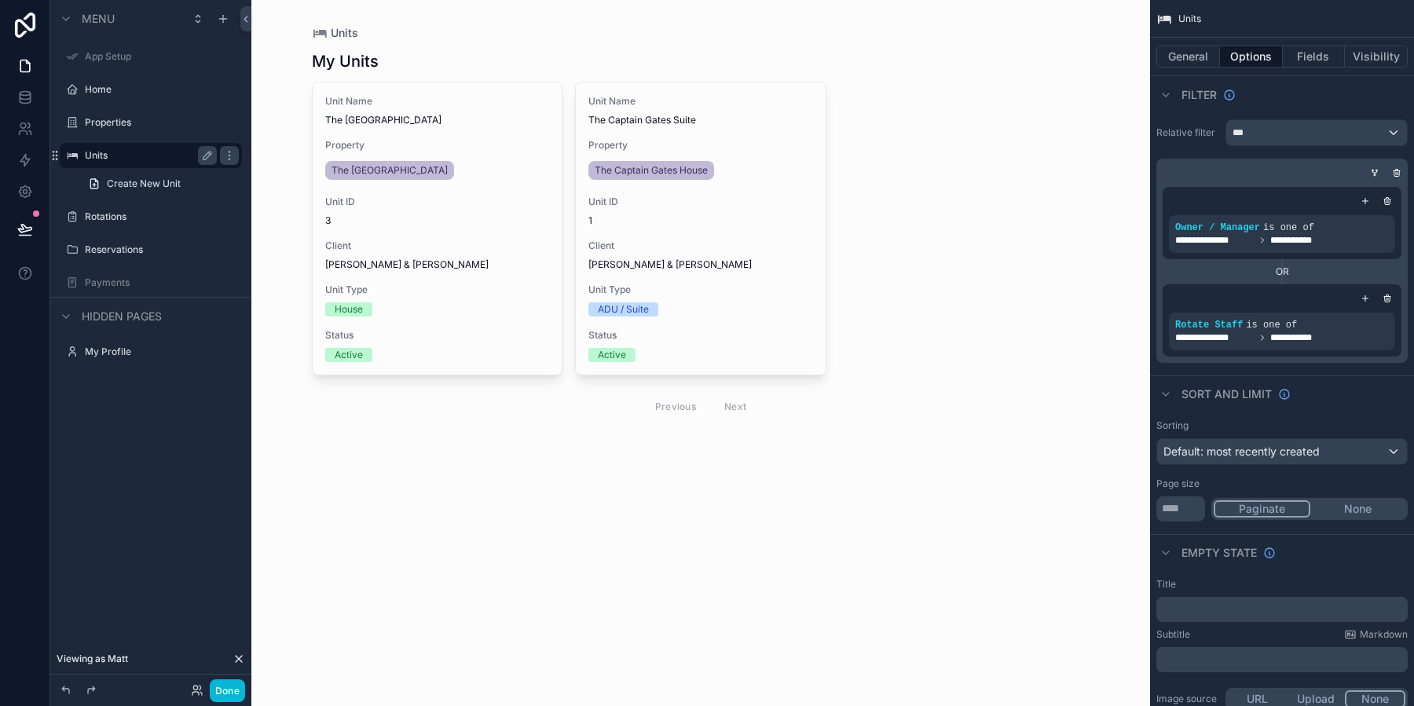
click at [462, 216] on div "scrollable content" at bounding box center [701, 237] width 804 height 475
click at [462, 216] on span "3" at bounding box center [437, 220] width 225 height 13
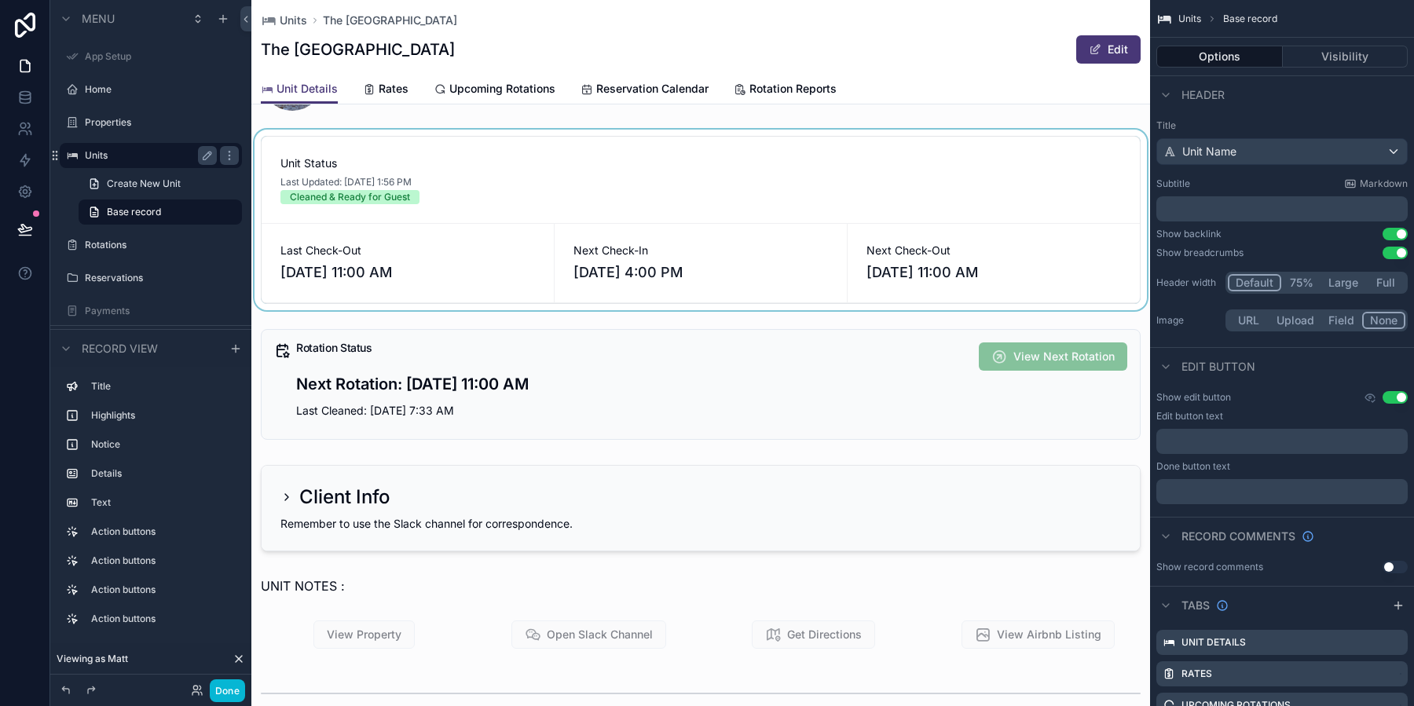
scroll to position [91, 0]
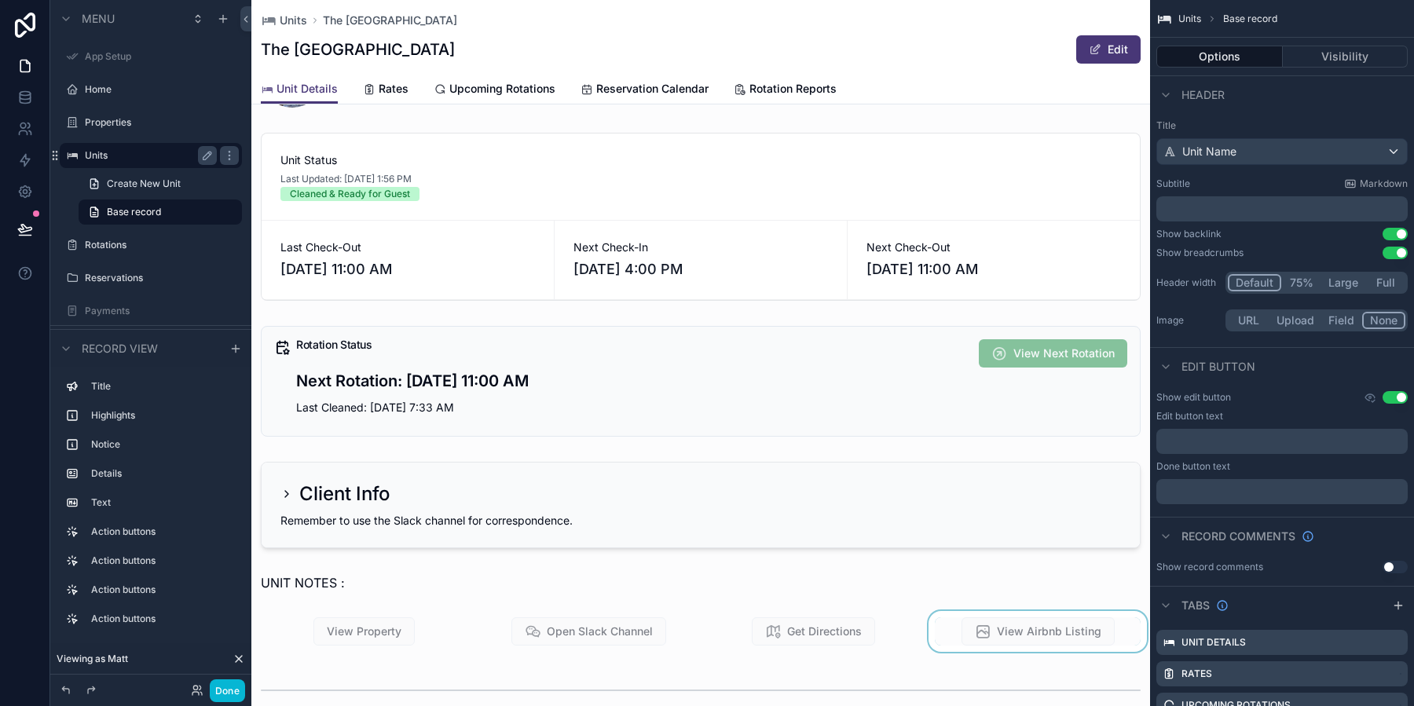
click at [1031, 636] on div "scrollable content" at bounding box center [1037, 631] width 225 height 41
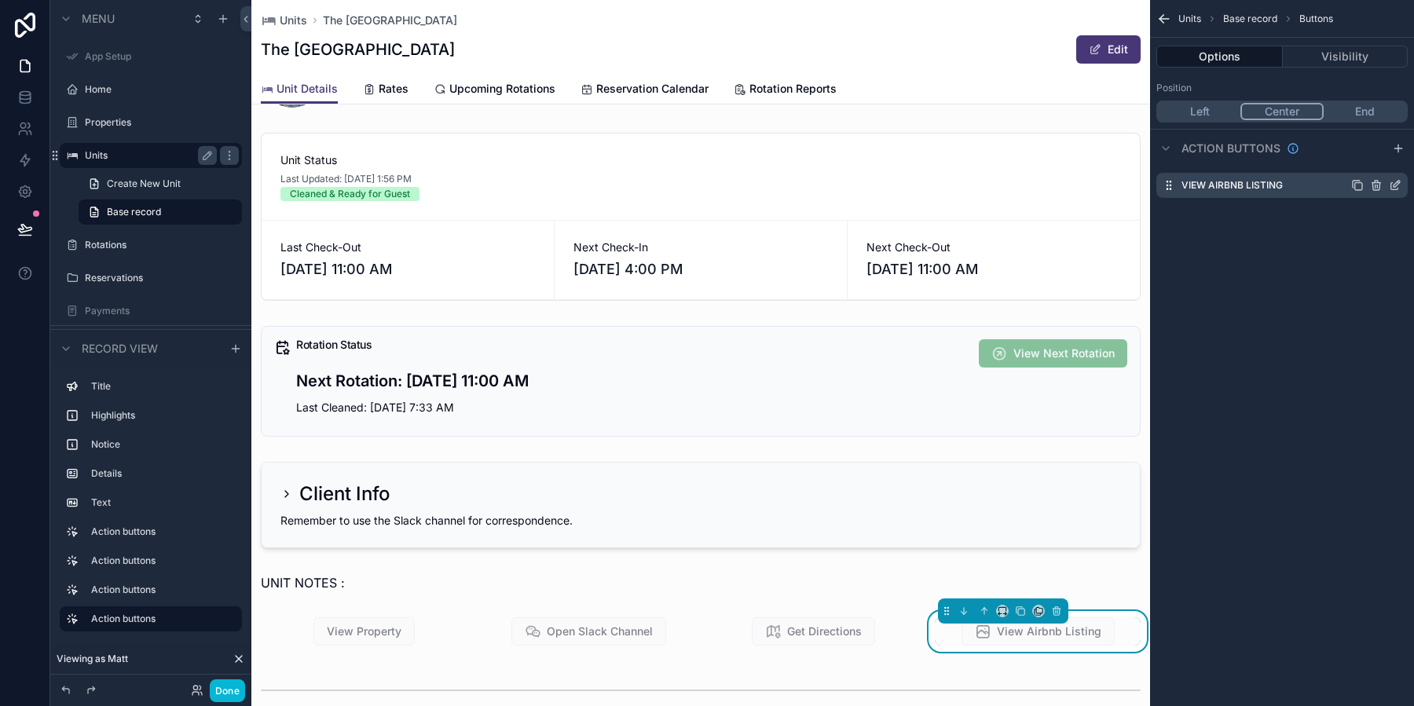
click at [1389, 183] on icon "scrollable content" at bounding box center [1395, 185] width 13 height 13
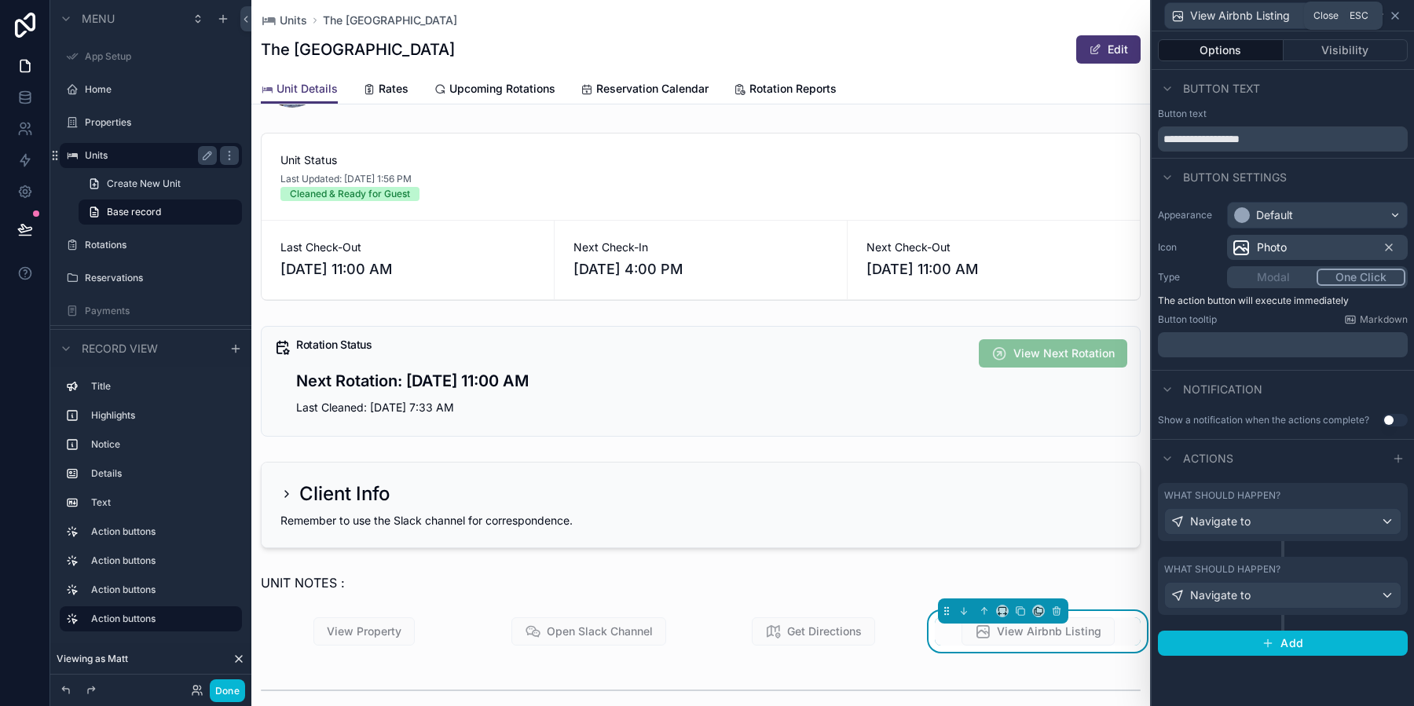
click at [1390, 13] on icon at bounding box center [1395, 15] width 13 height 13
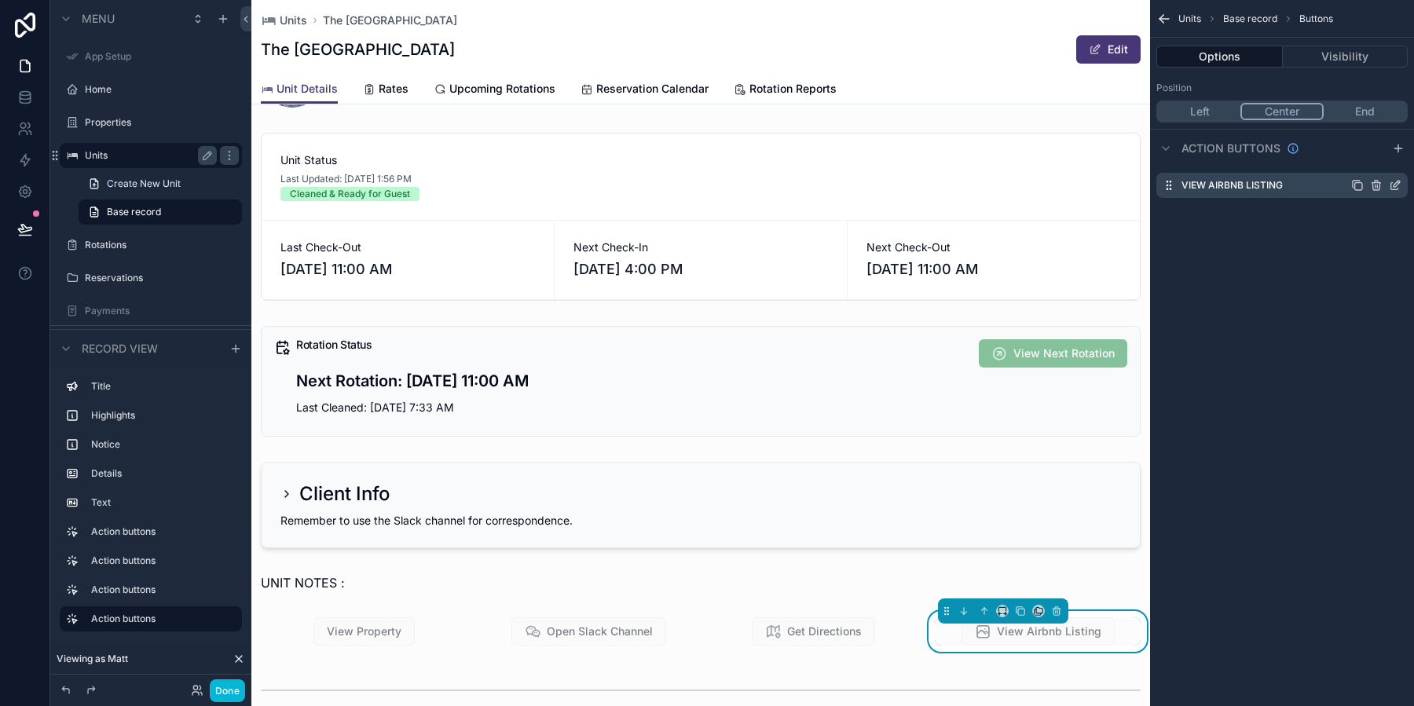
click at [1398, 186] on icon "scrollable content" at bounding box center [1395, 185] width 13 height 13
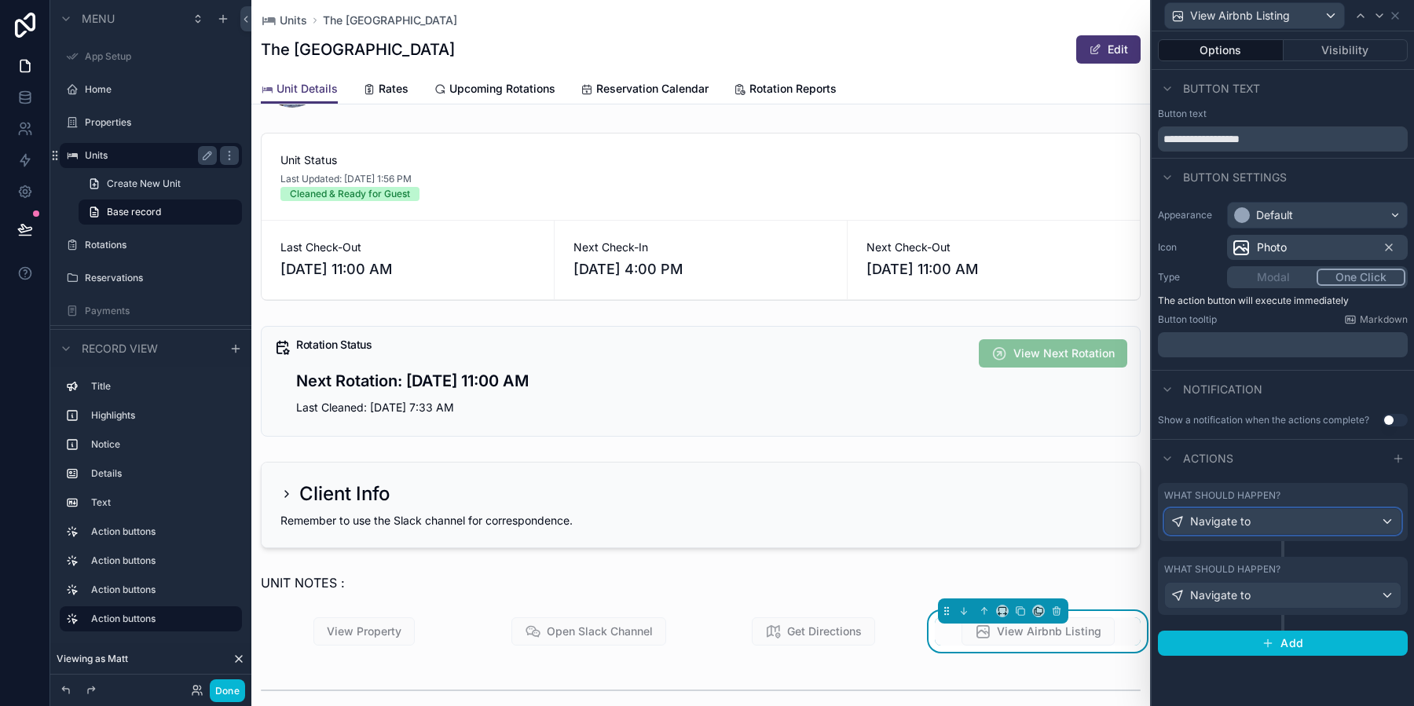
click at [1314, 529] on div "Navigate to" at bounding box center [1283, 521] width 236 height 25
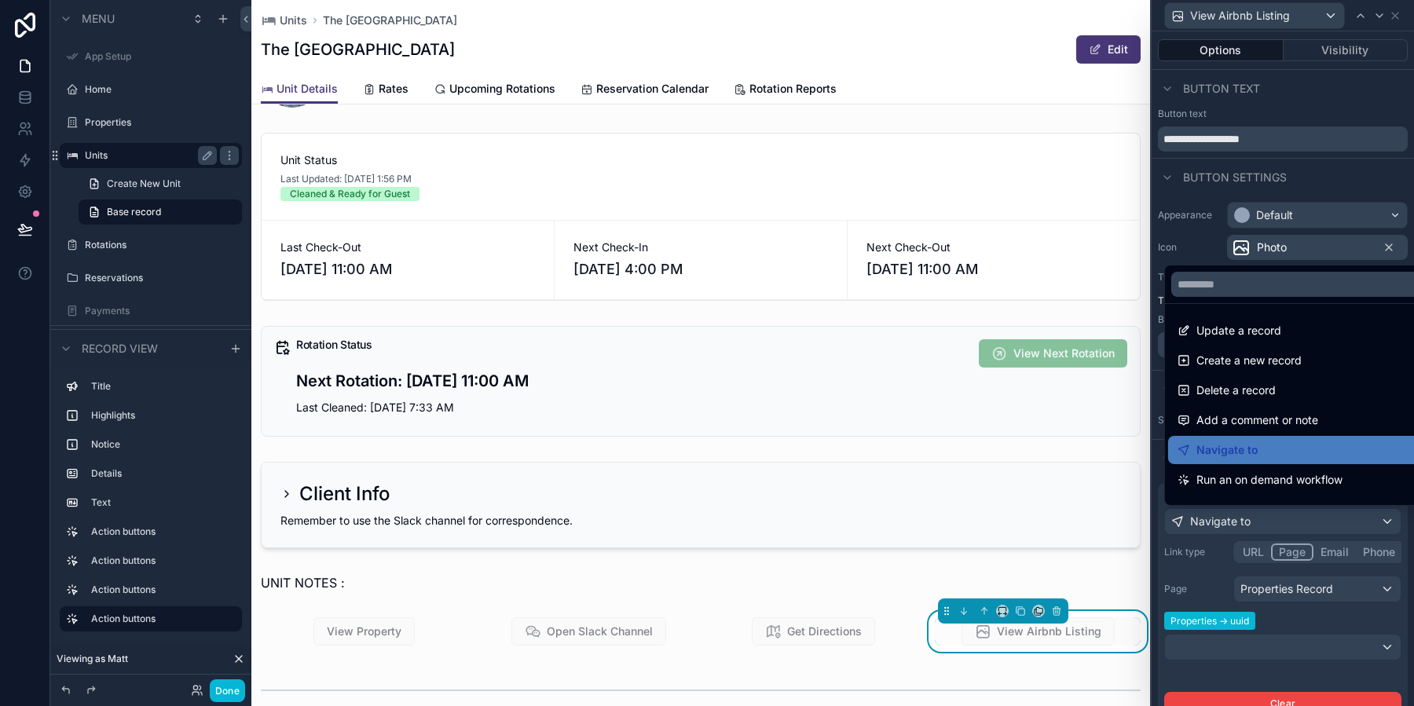
click at [1323, 627] on div at bounding box center [1283, 353] width 262 height 706
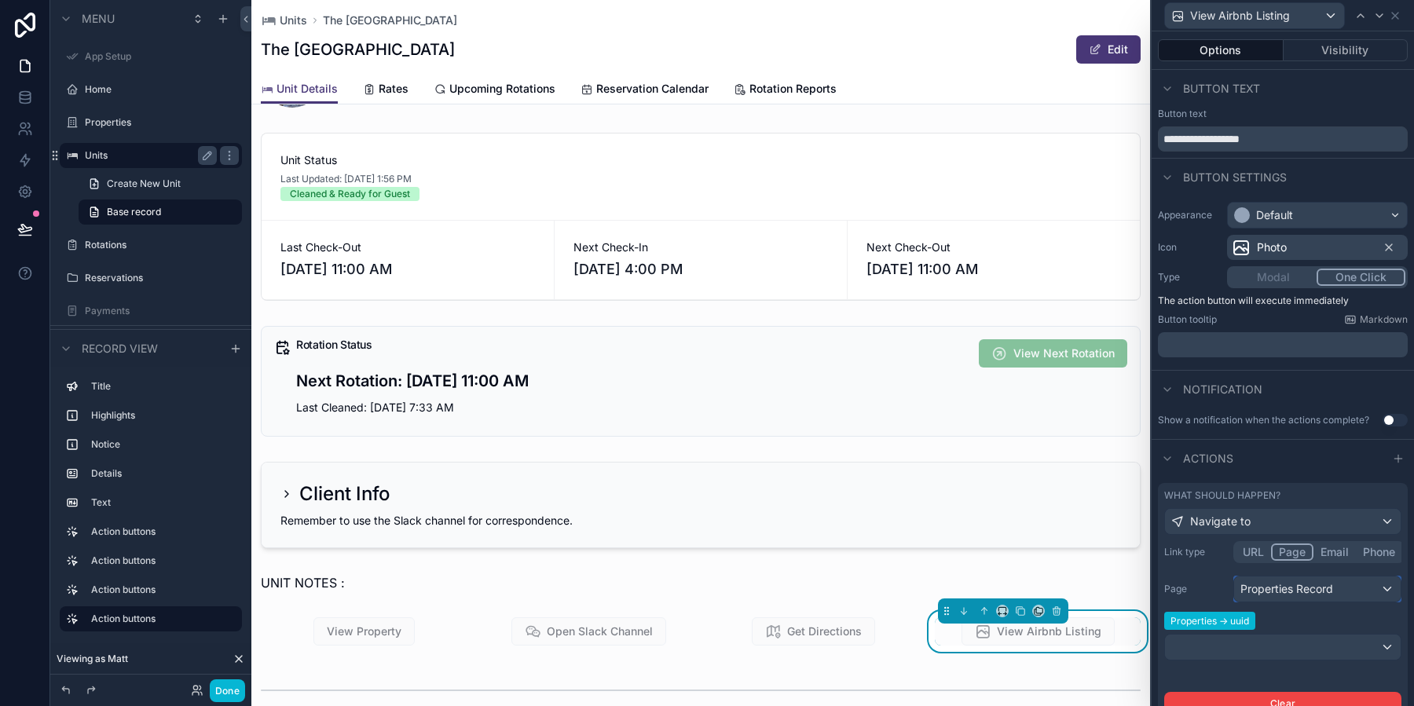
click at [1331, 591] on div "Properties Record" at bounding box center [1317, 589] width 167 height 25
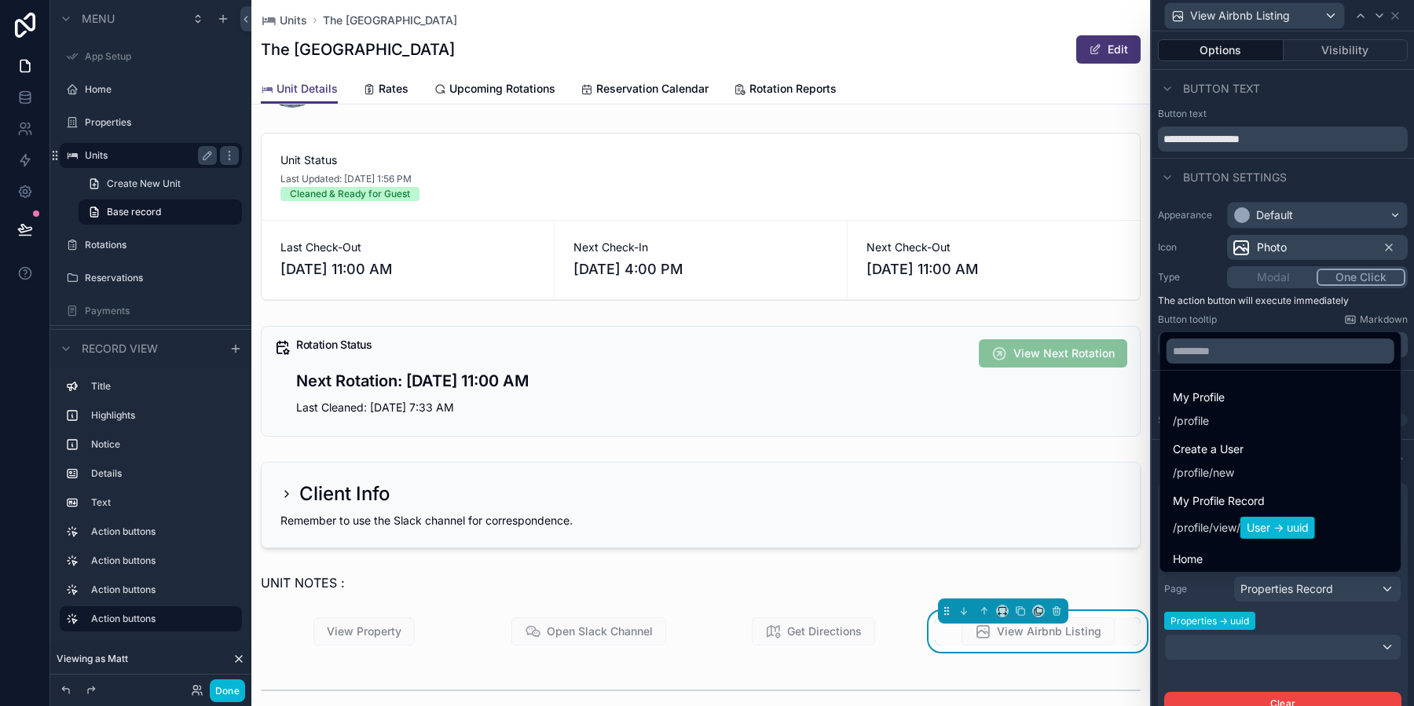
click at [1331, 591] on div at bounding box center [1283, 353] width 262 height 706
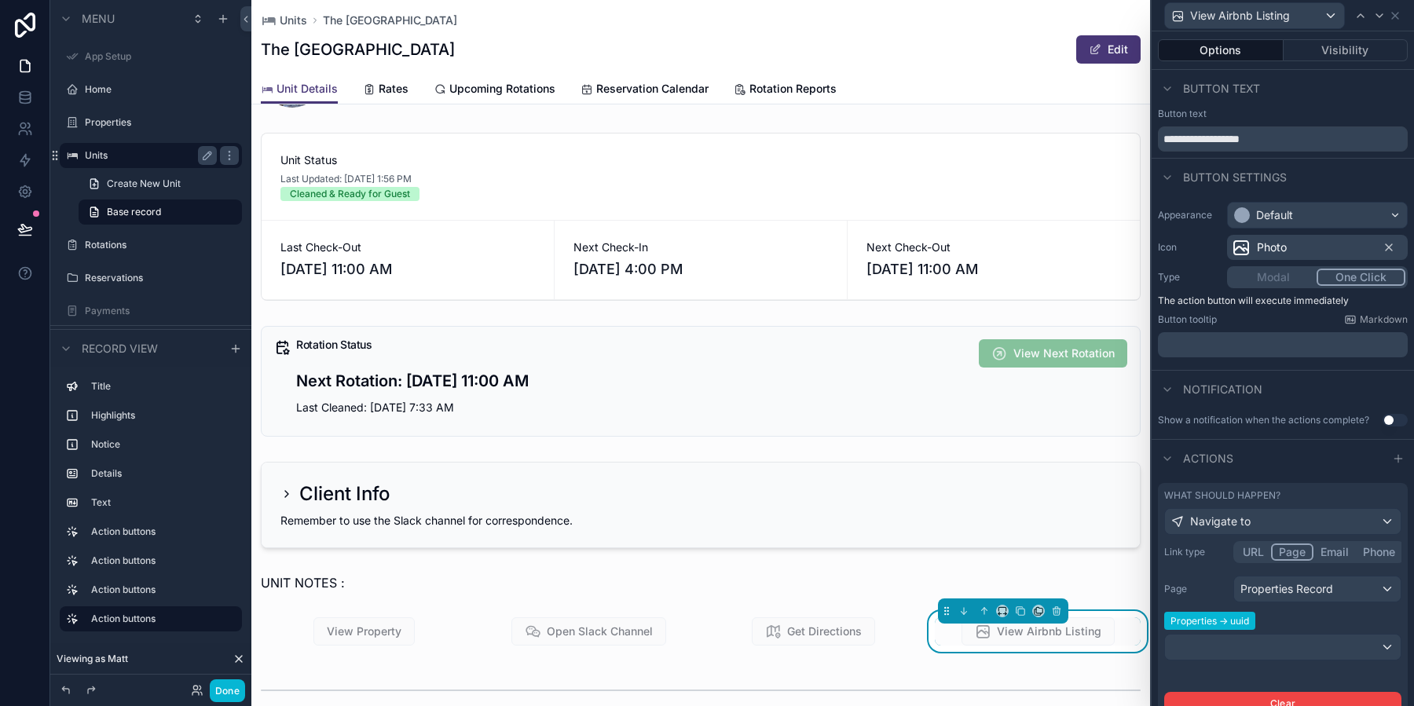
click at [1252, 552] on button "URL" at bounding box center [1253, 552] width 35 height 17
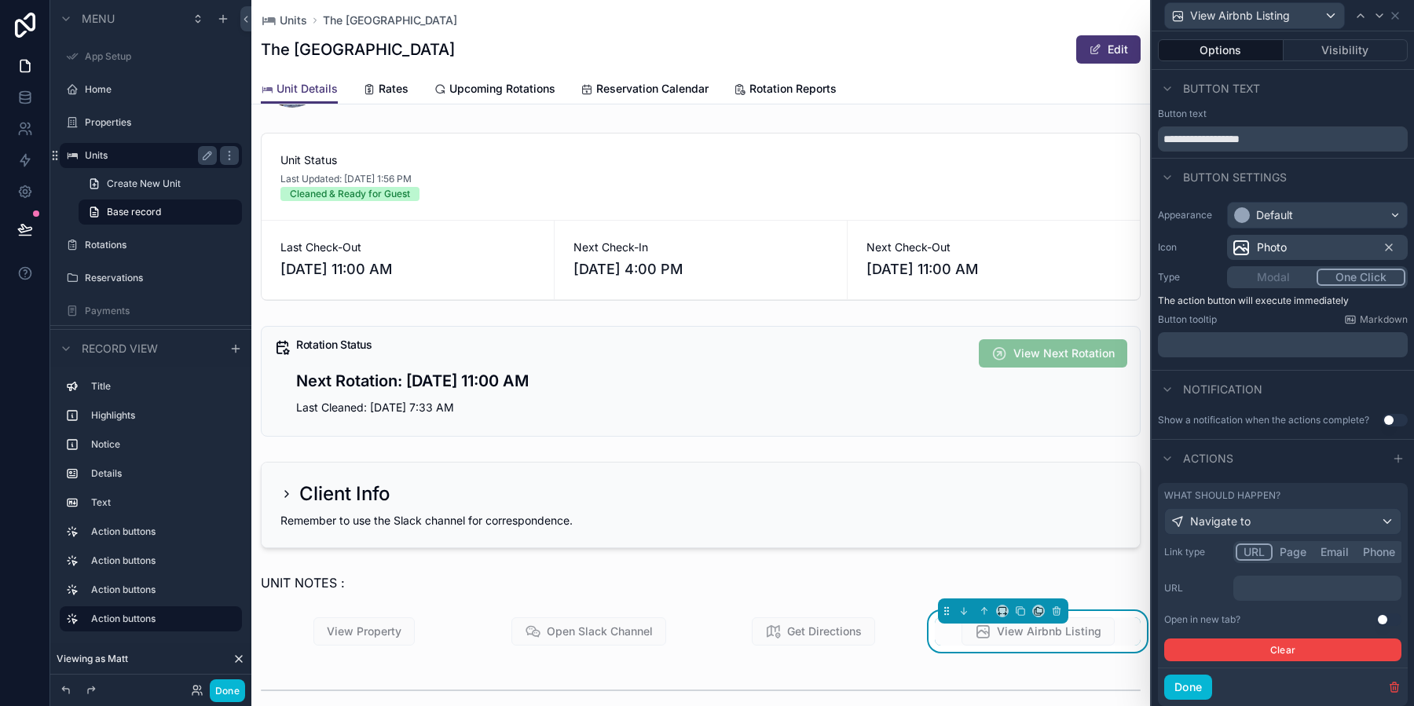
click at [1305, 584] on p "﻿" at bounding box center [1319, 588] width 159 height 16
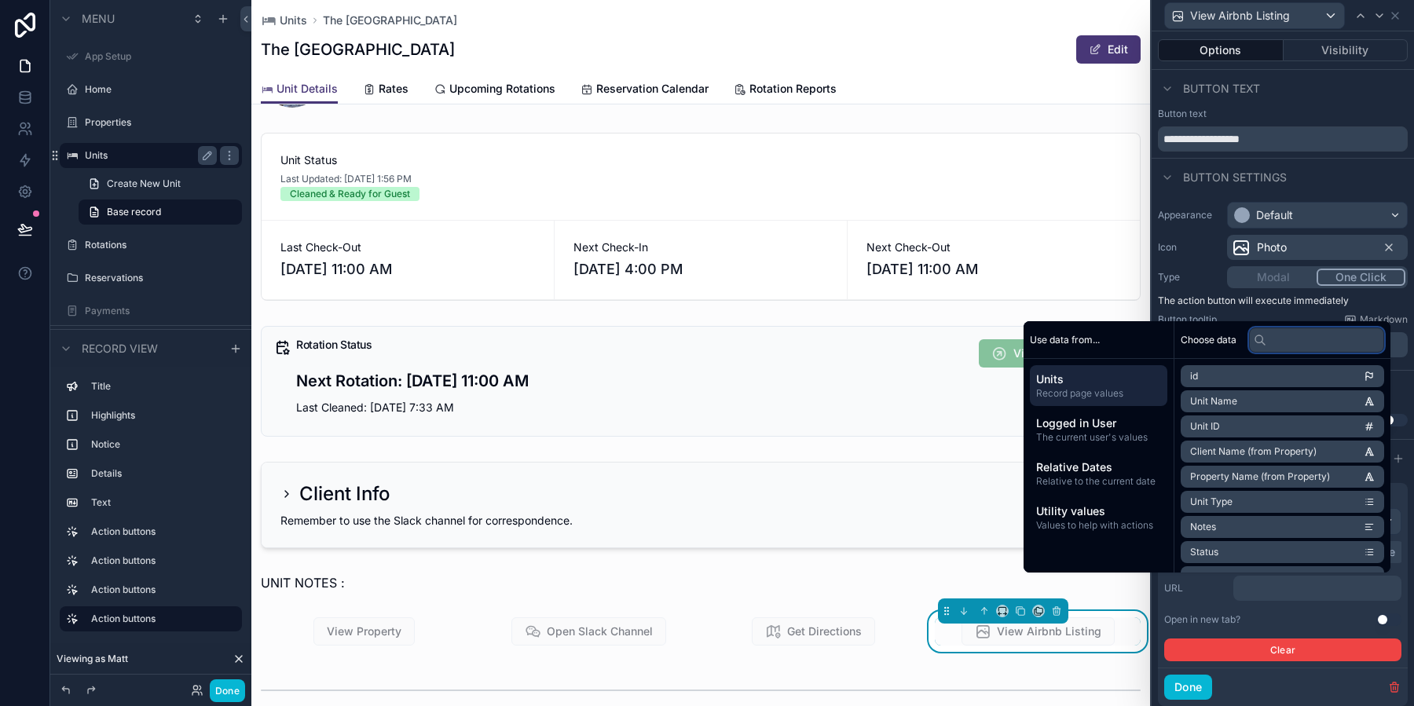
click at [1288, 338] on input "text" at bounding box center [1316, 340] width 135 height 25
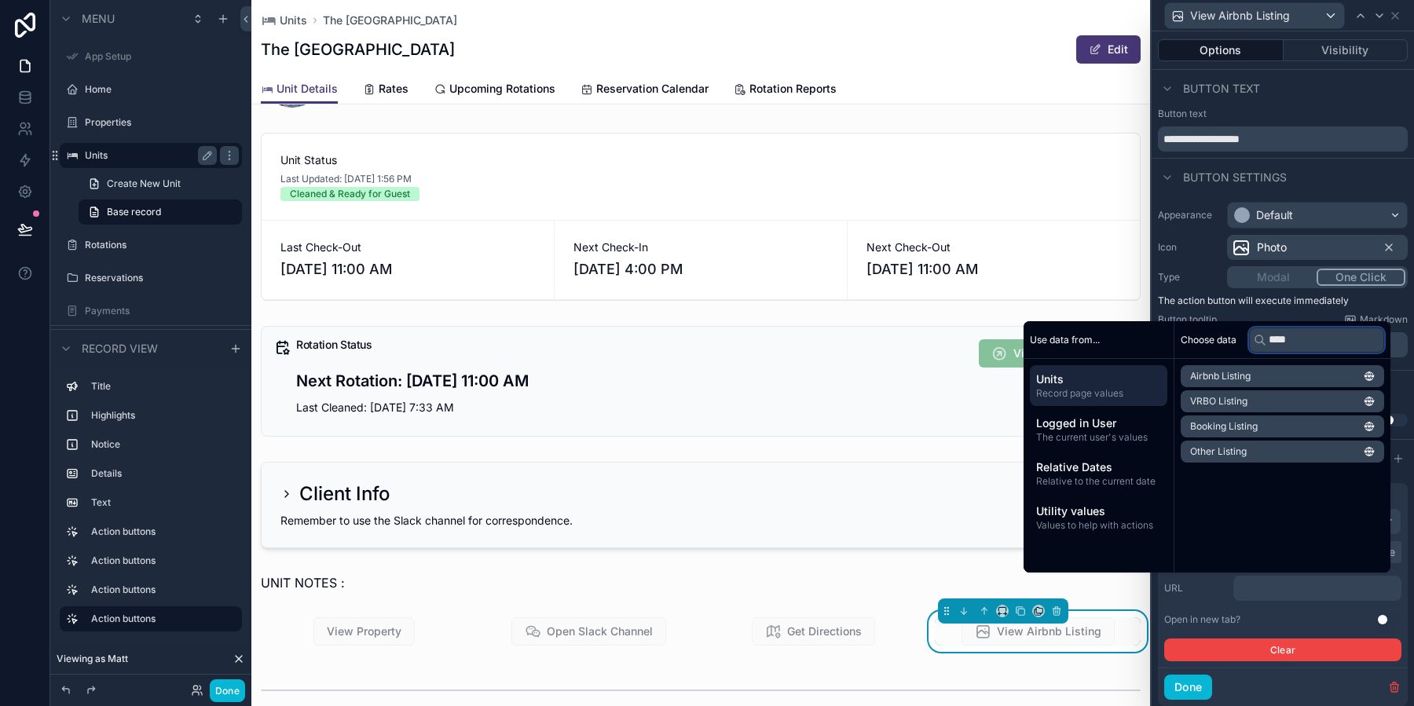
type input "****"
click at [1247, 372] on li "Airbnb Listing" at bounding box center [1282, 376] width 203 height 22
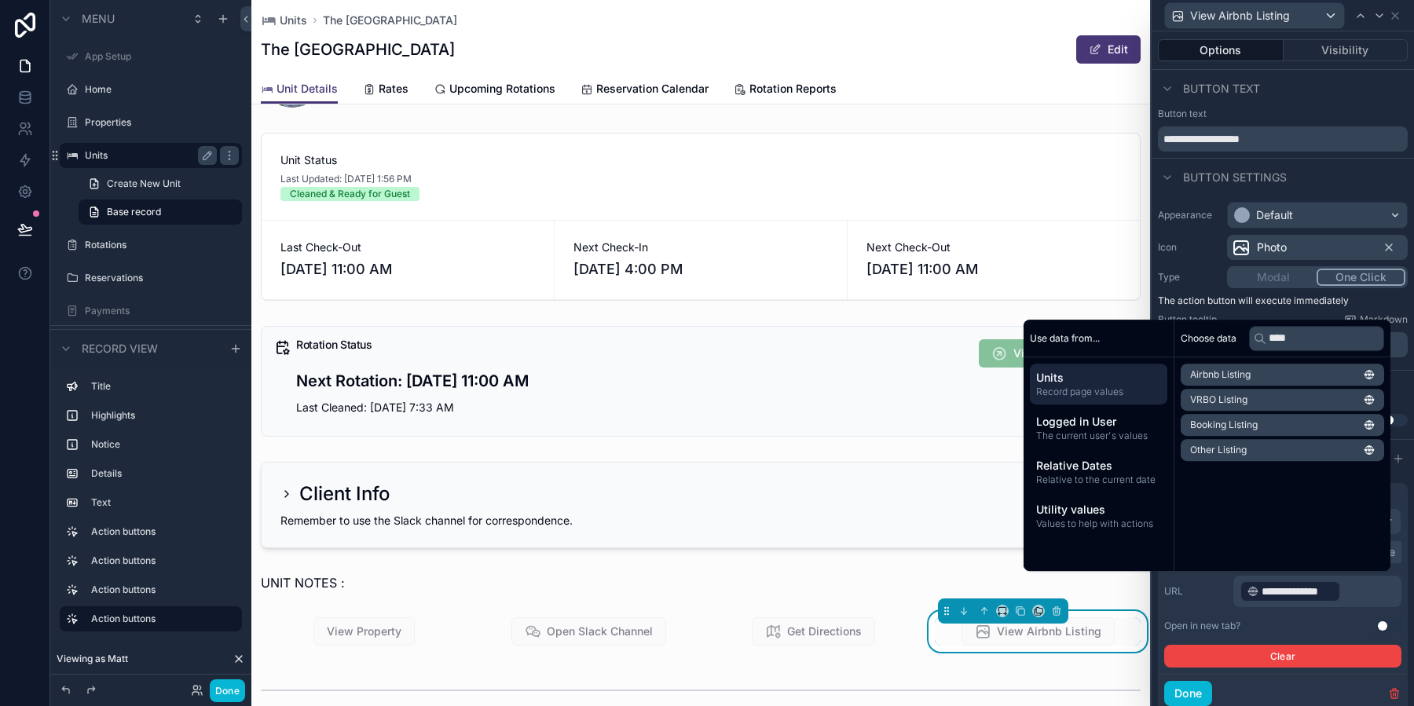
click at [1279, 620] on div "Open in new tab? Use setting" at bounding box center [1282, 626] width 237 height 13
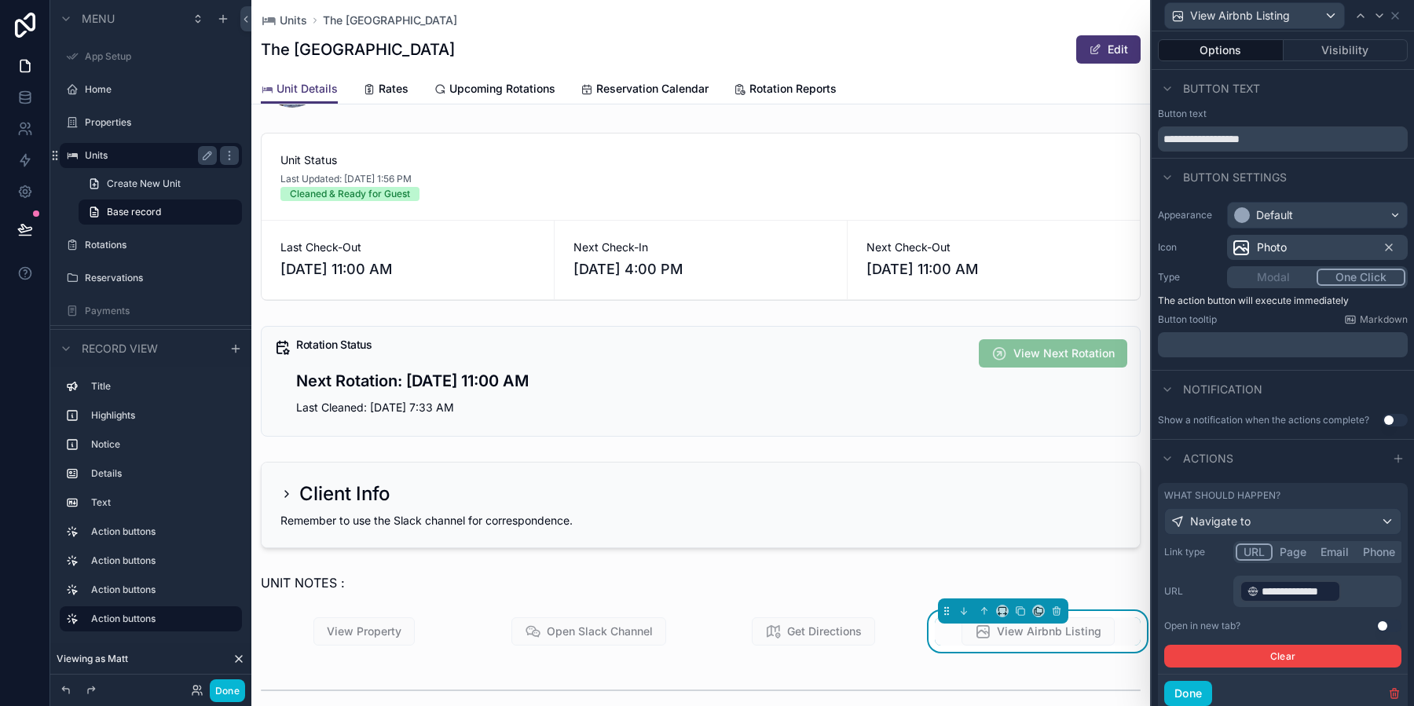
click at [1387, 625] on button "Use setting" at bounding box center [1388, 626] width 25 height 13
click at [1205, 693] on button "Done" at bounding box center [1188, 693] width 48 height 25
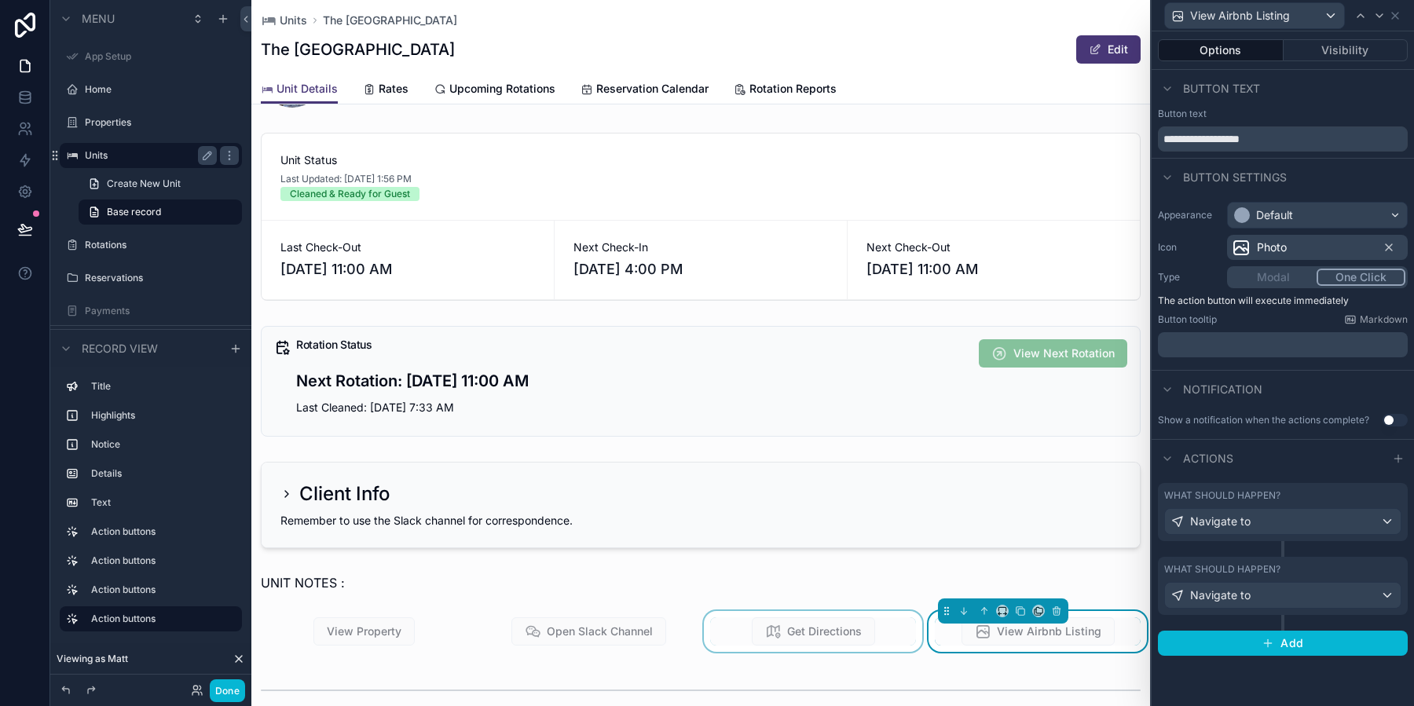
click at [830, 630] on div "scrollable content" at bounding box center [813, 631] width 225 height 41
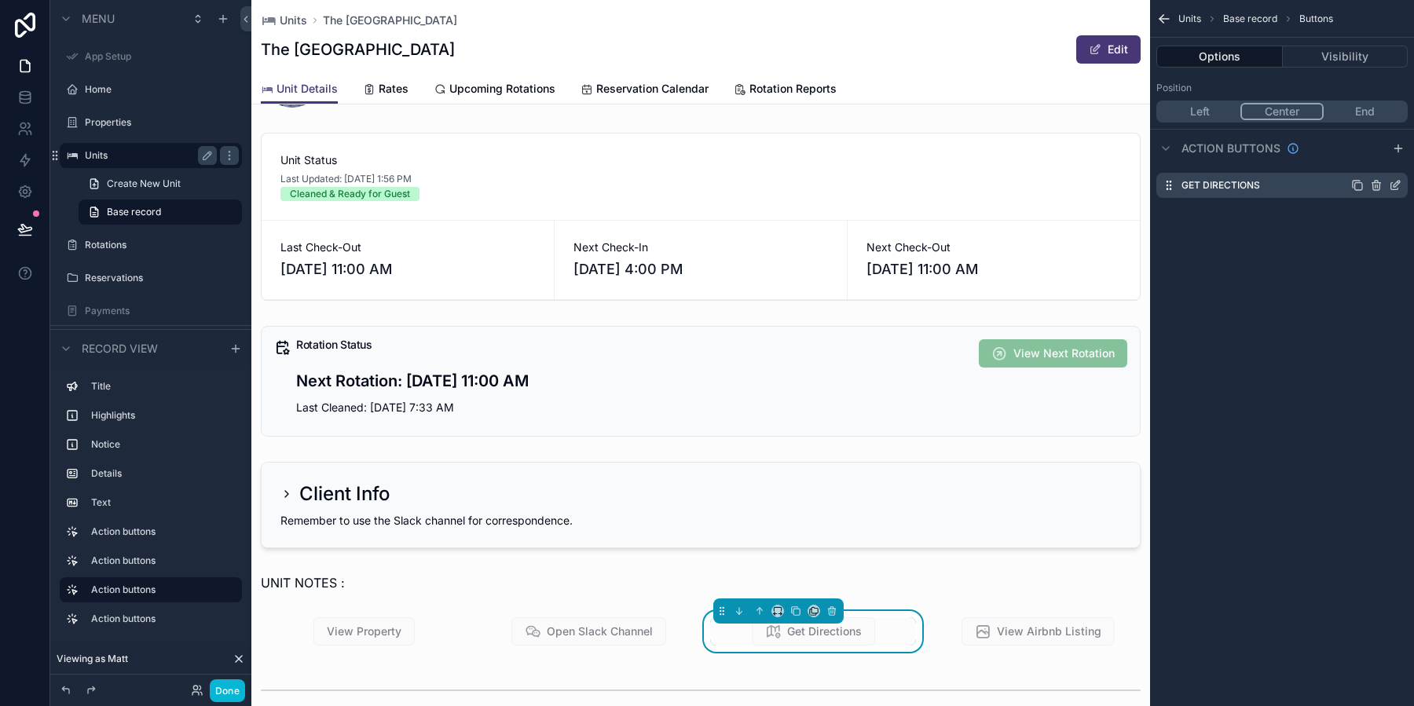
click at [1390, 186] on icon "scrollable content" at bounding box center [1395, 185] width 13 height 13
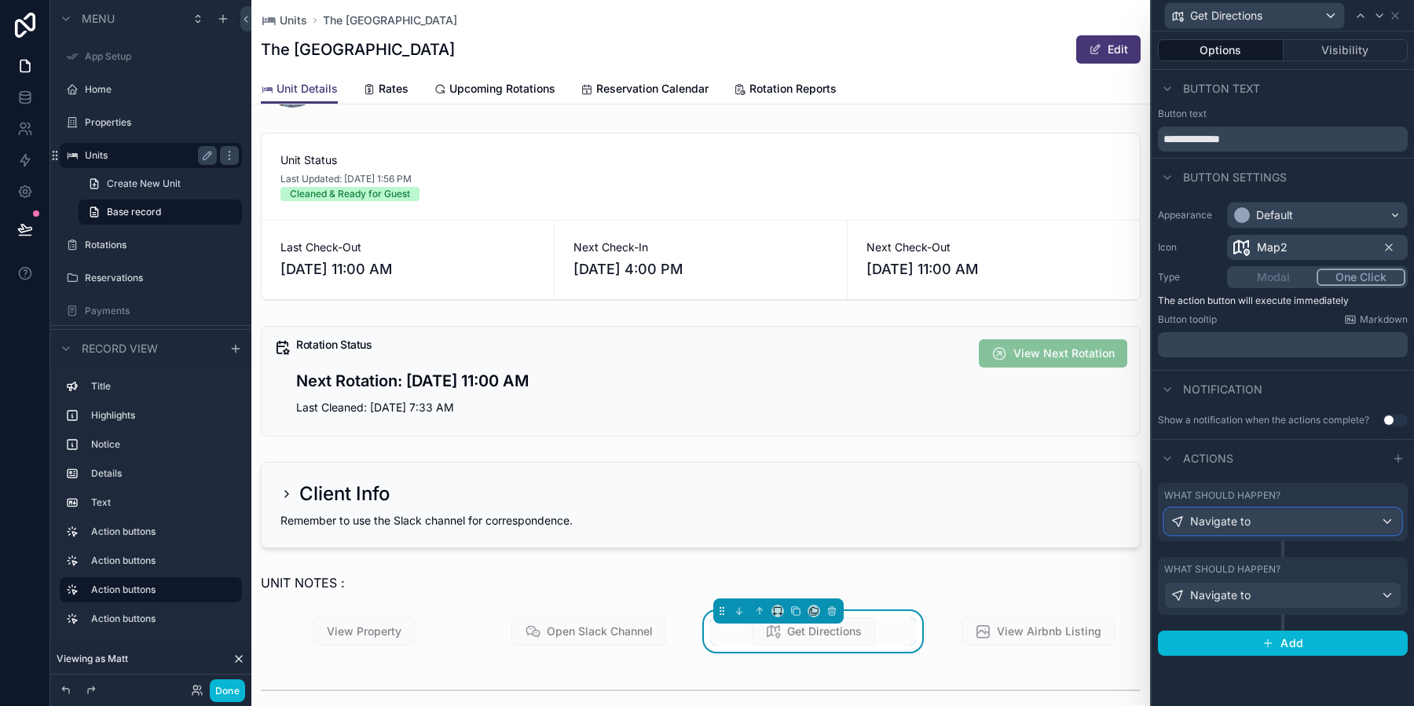
click at [1291, 526] on div "Navigate to" at bounding box center [1283, 521] width 236 height 25
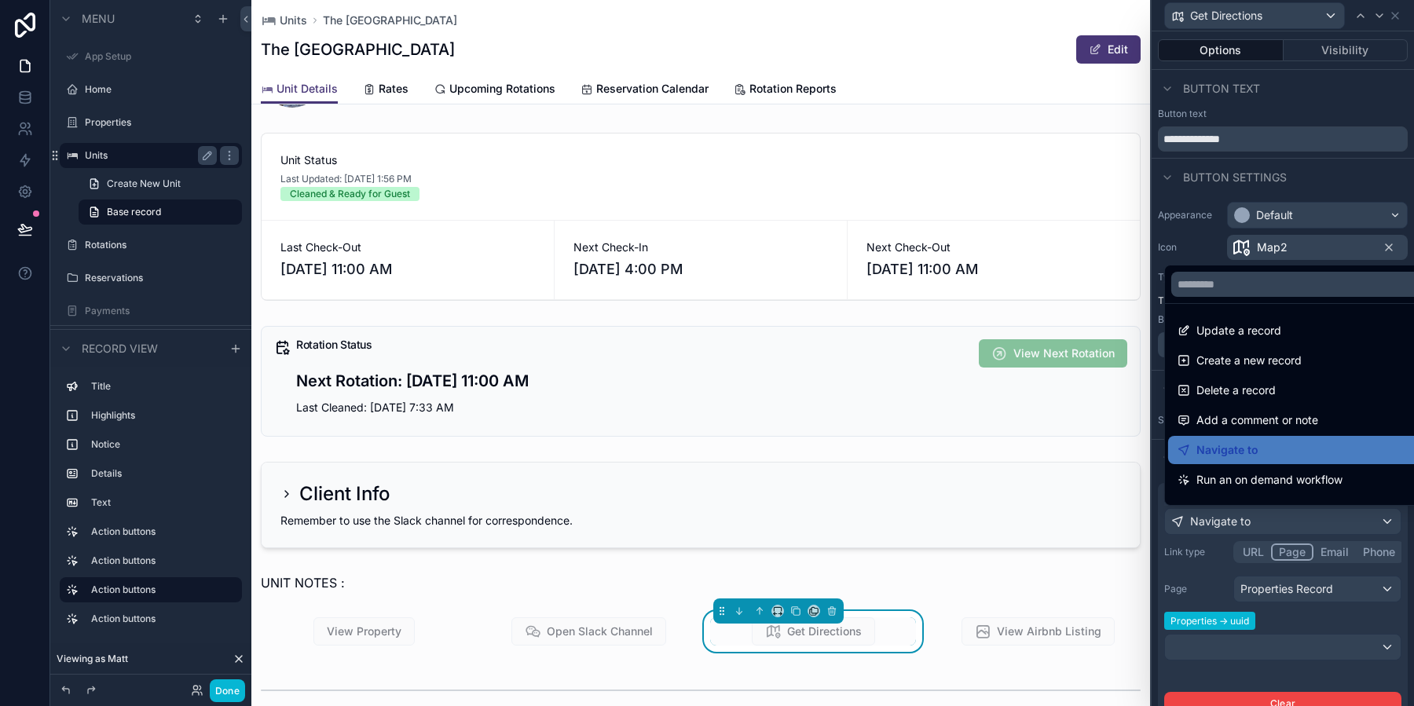
click at [1254, 554] on div at bounding box center [1283, 353] width 262 height 706
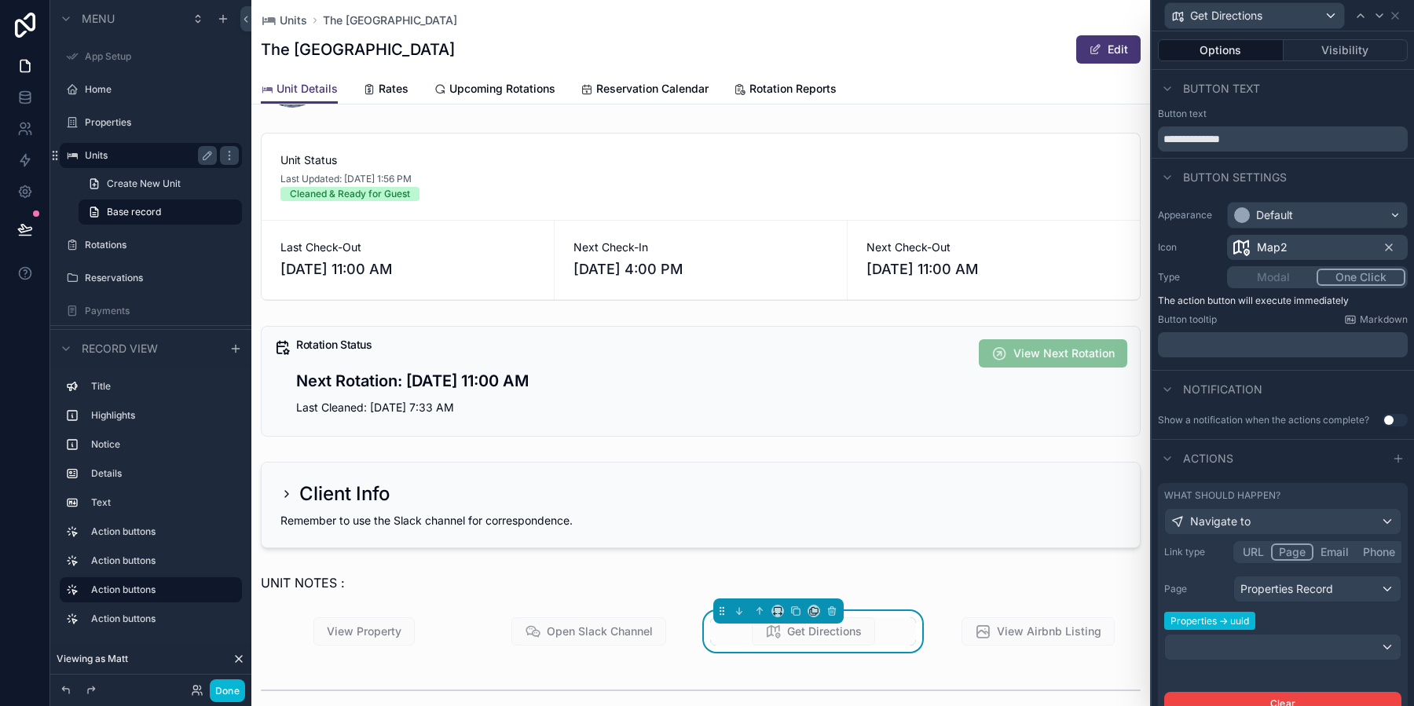
click at [1254, 554] on button "URL" at bounding box center [1253, 552] width 35 height 17
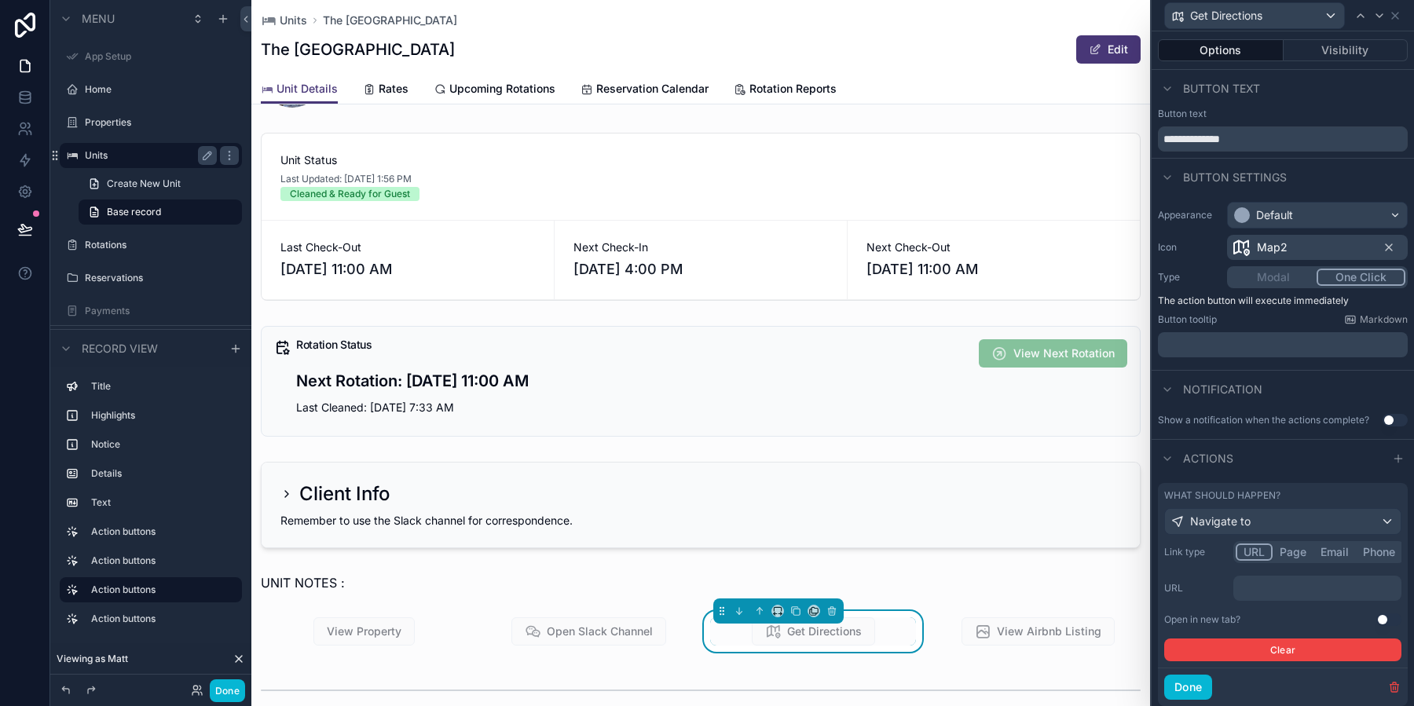
click at [1277, 584] on p "﻿" at bounding box center [1319, 588] width 159 height 16
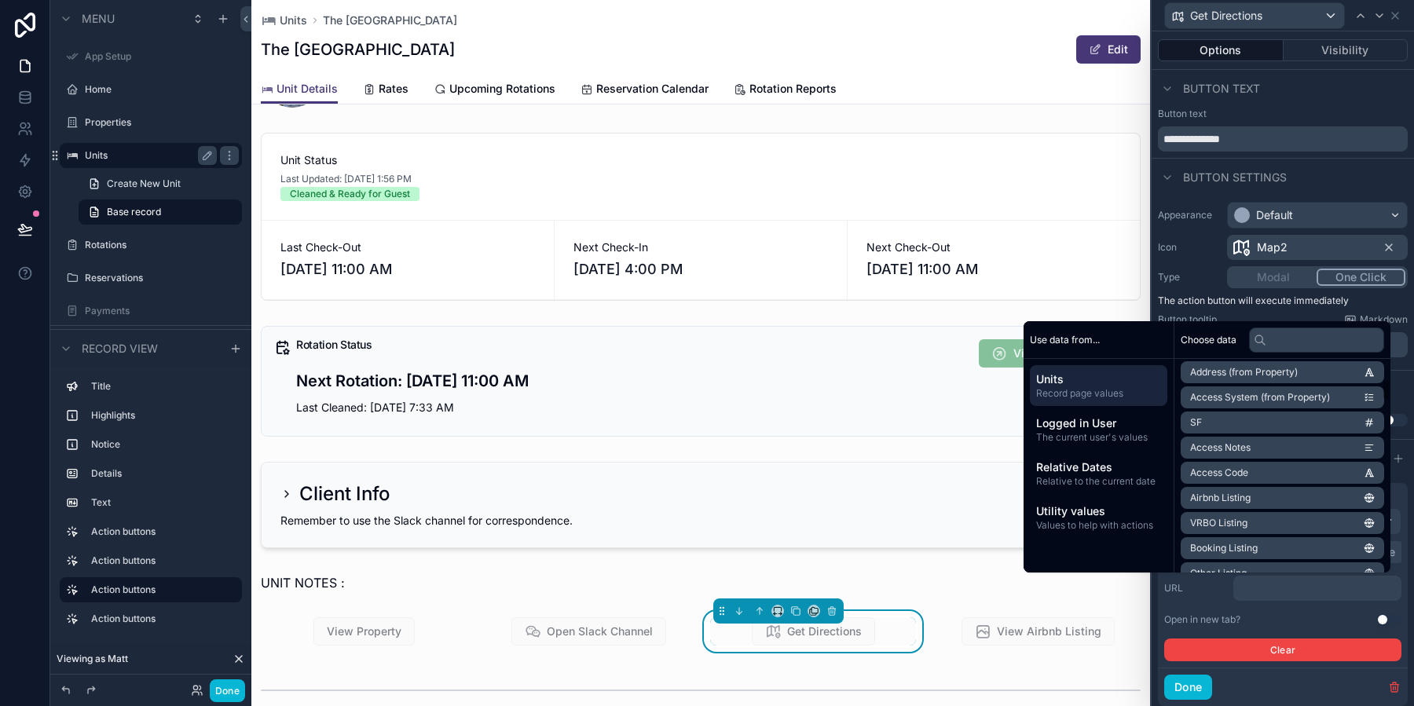
scroll to position [207, 0]
click at [1286, 350] on input "text" at bounding box center [1316, 340] width 135 height 25
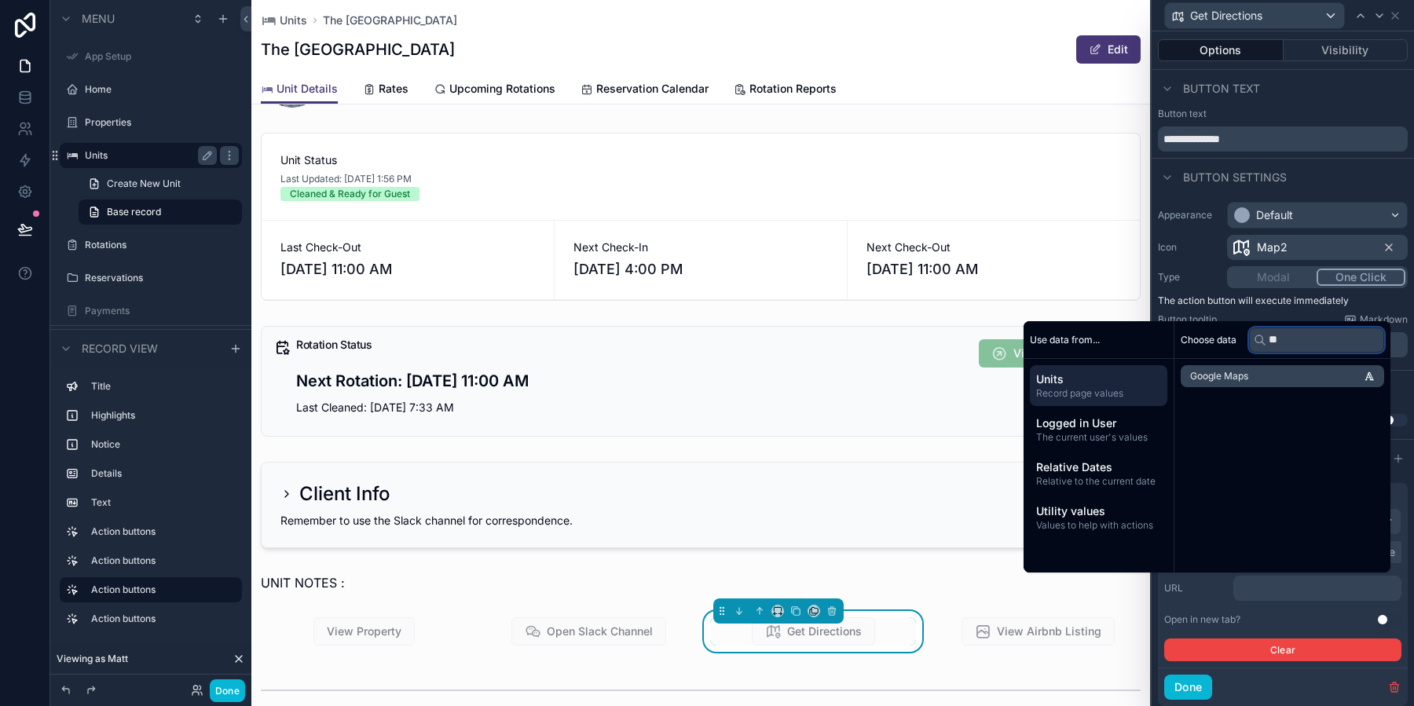
scroll to position [0, 0]
type input "***"
click at [1262, 376] on li "Google Maps" at bounding box center [1282, 376] width 203 height 22
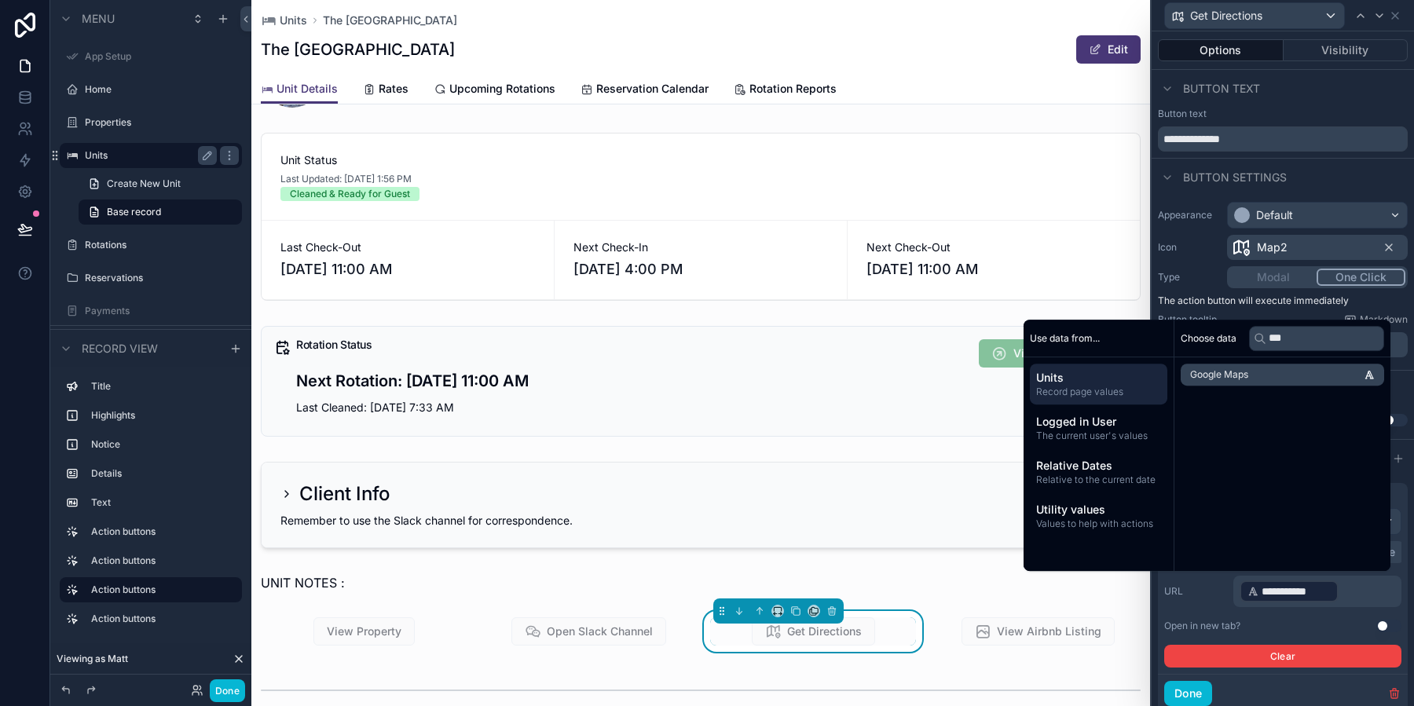
click at [1265, 612] on div "**********" at bounding box center [1282, 604] width 237 height 126
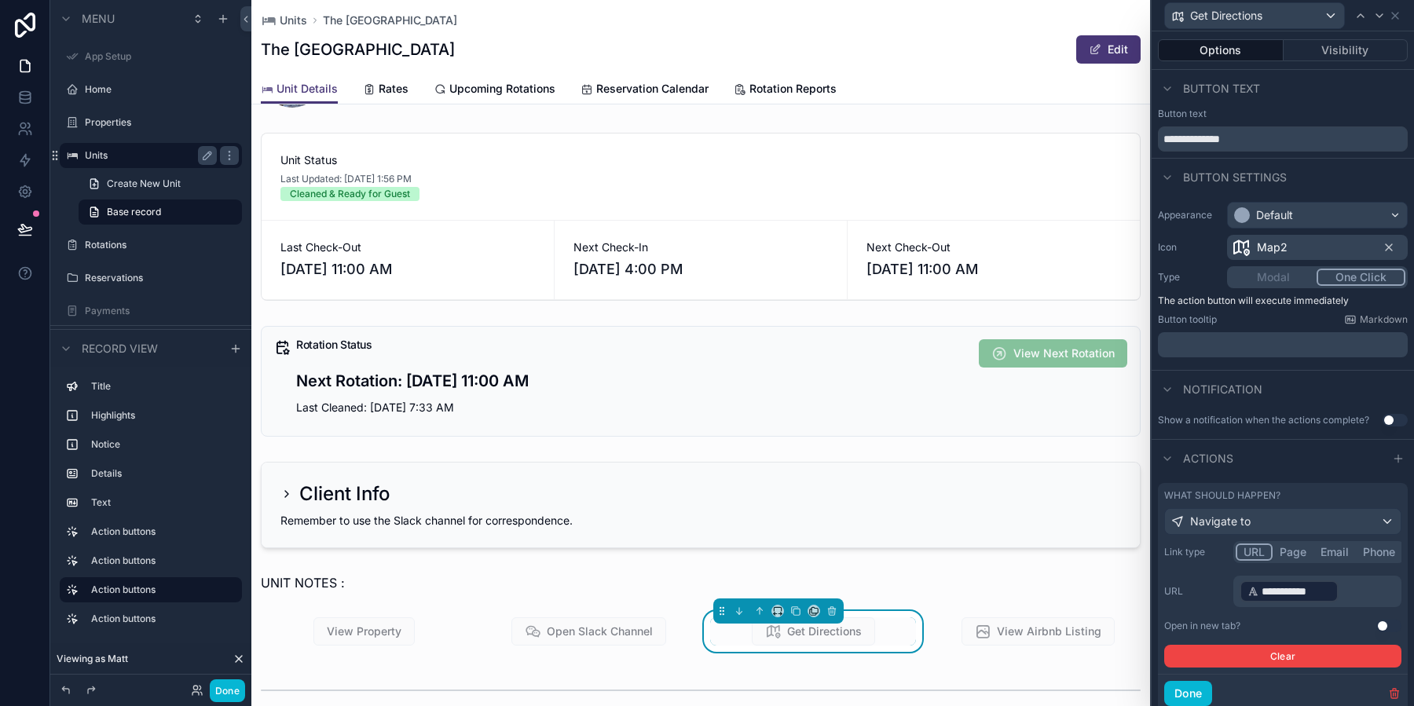
click at [1390, 625] on button "Use setting" at bounding box center [1388, 626] width 25 height 13
click at [1198, 694] on button "Done" at bounding box center [1188, 693] width 48 height 25
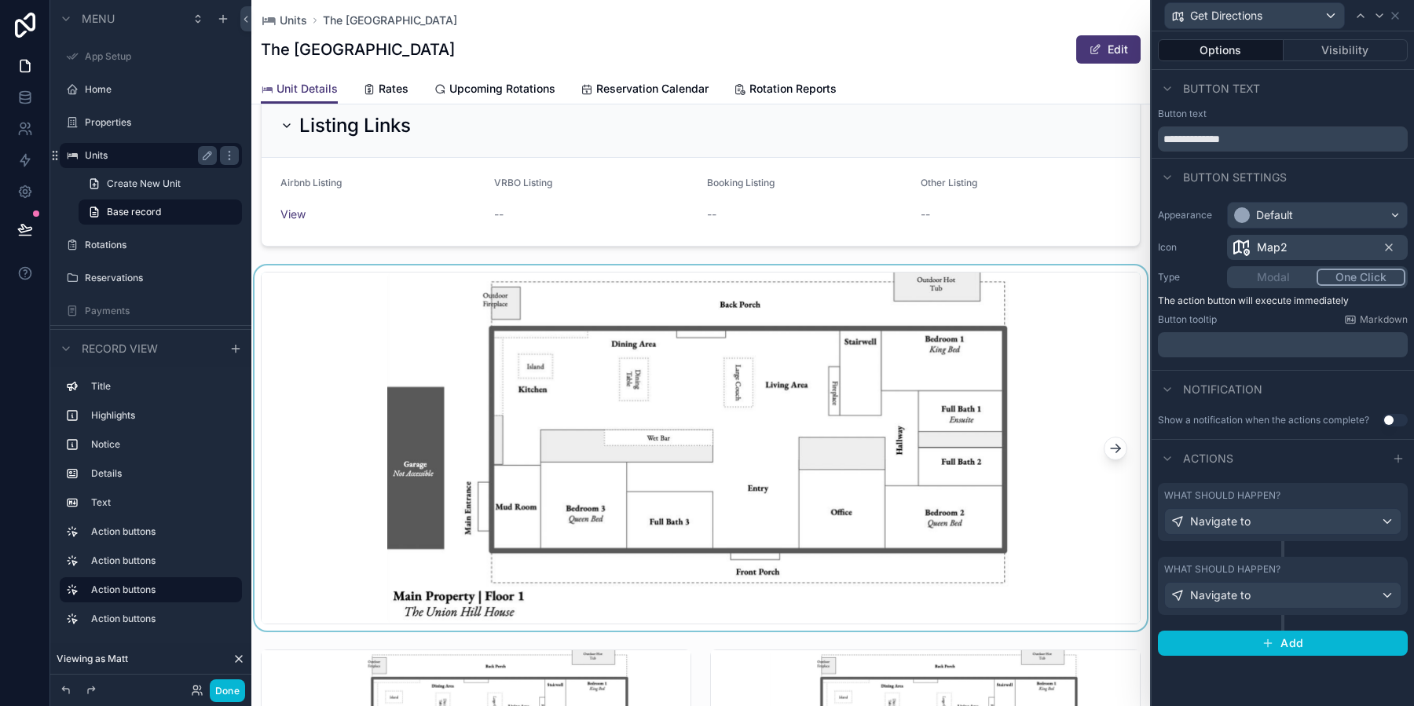
scroll to position [1551, 0]
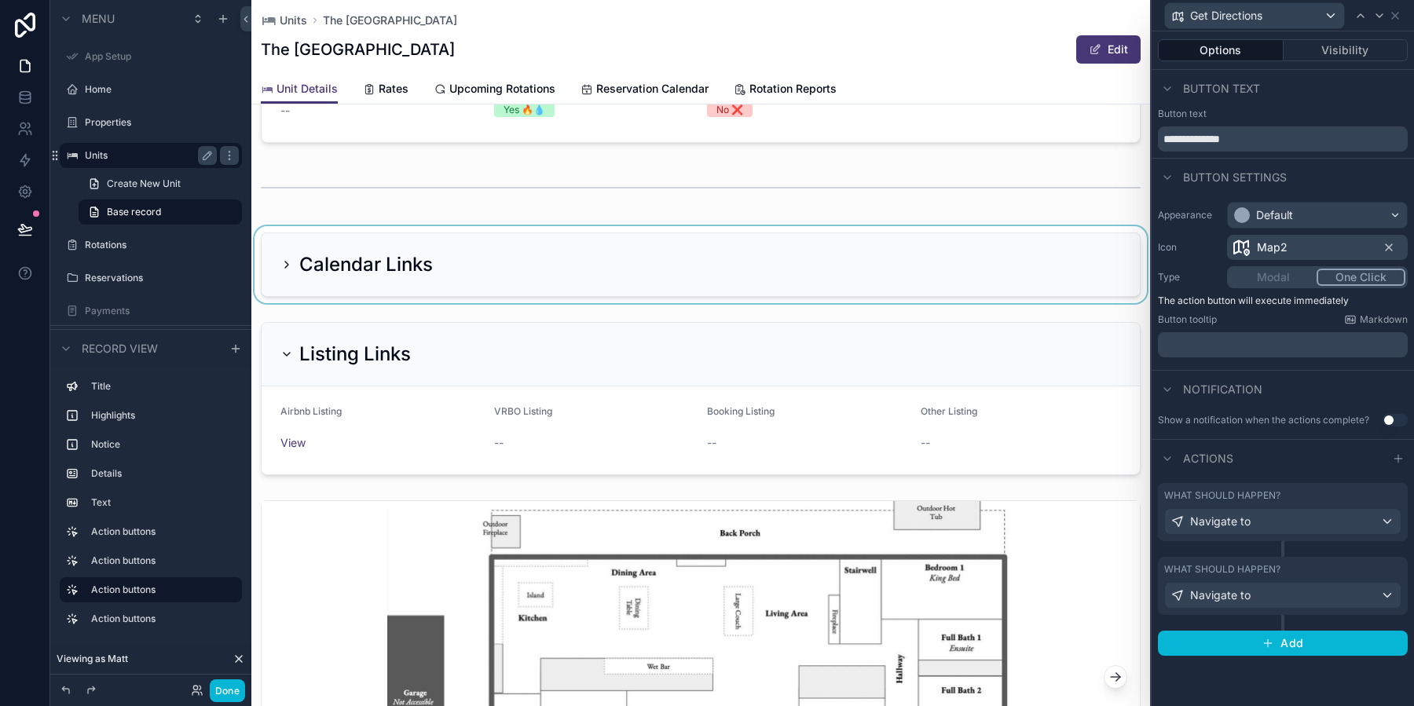
click at [703, 279] on div "scrollable content" at bounding box center [700, 264] width 899 height 77
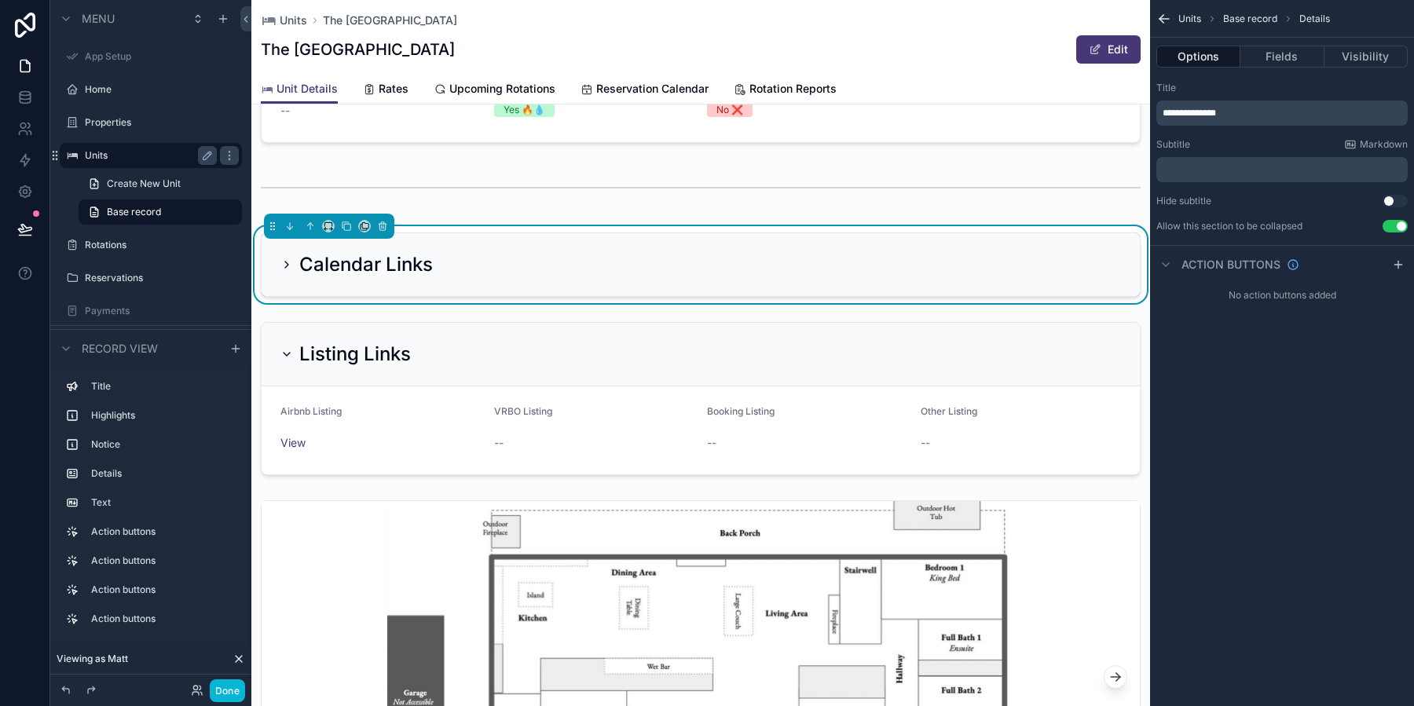
click at [703, 279] on div "Calendar Links" at bounding box center [701, 264] width 878 height 63
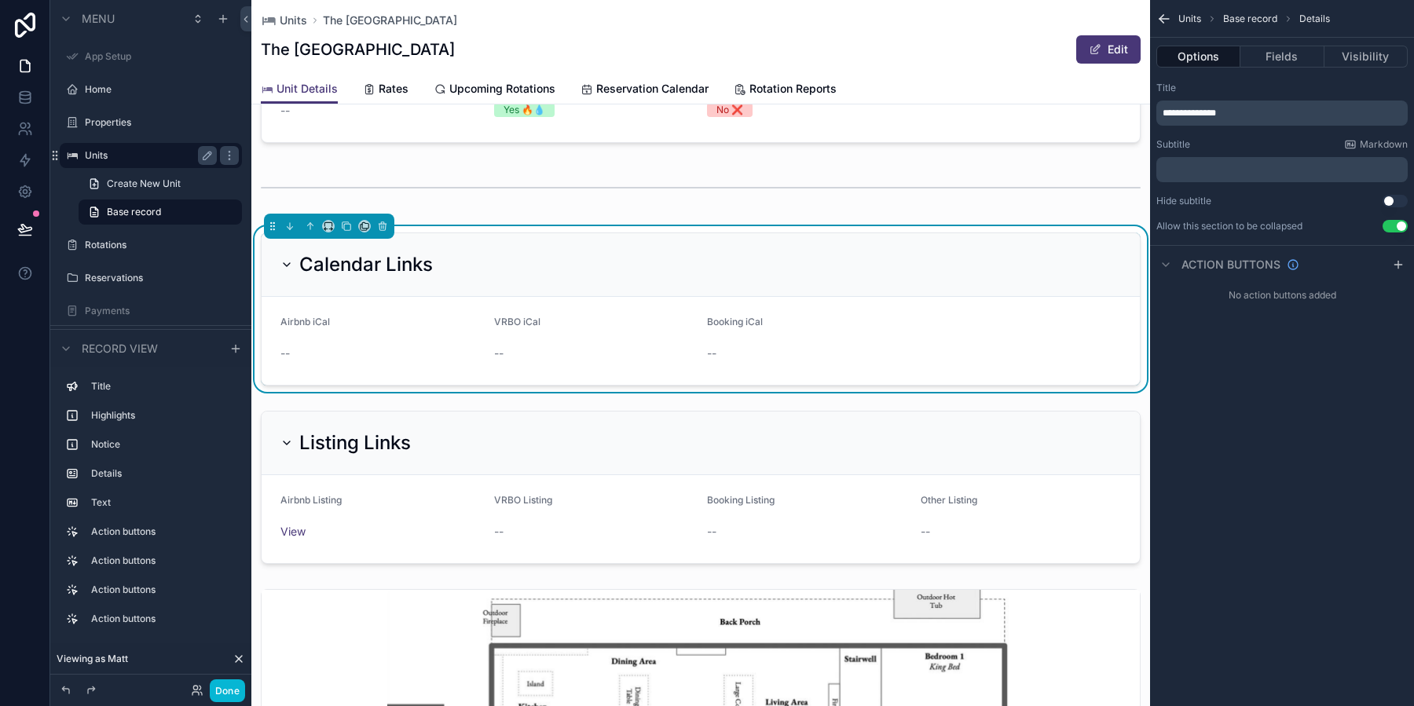
click at [703, 279] on div "Calendar Links" at bounding box center [701, 265] width 878 height 64
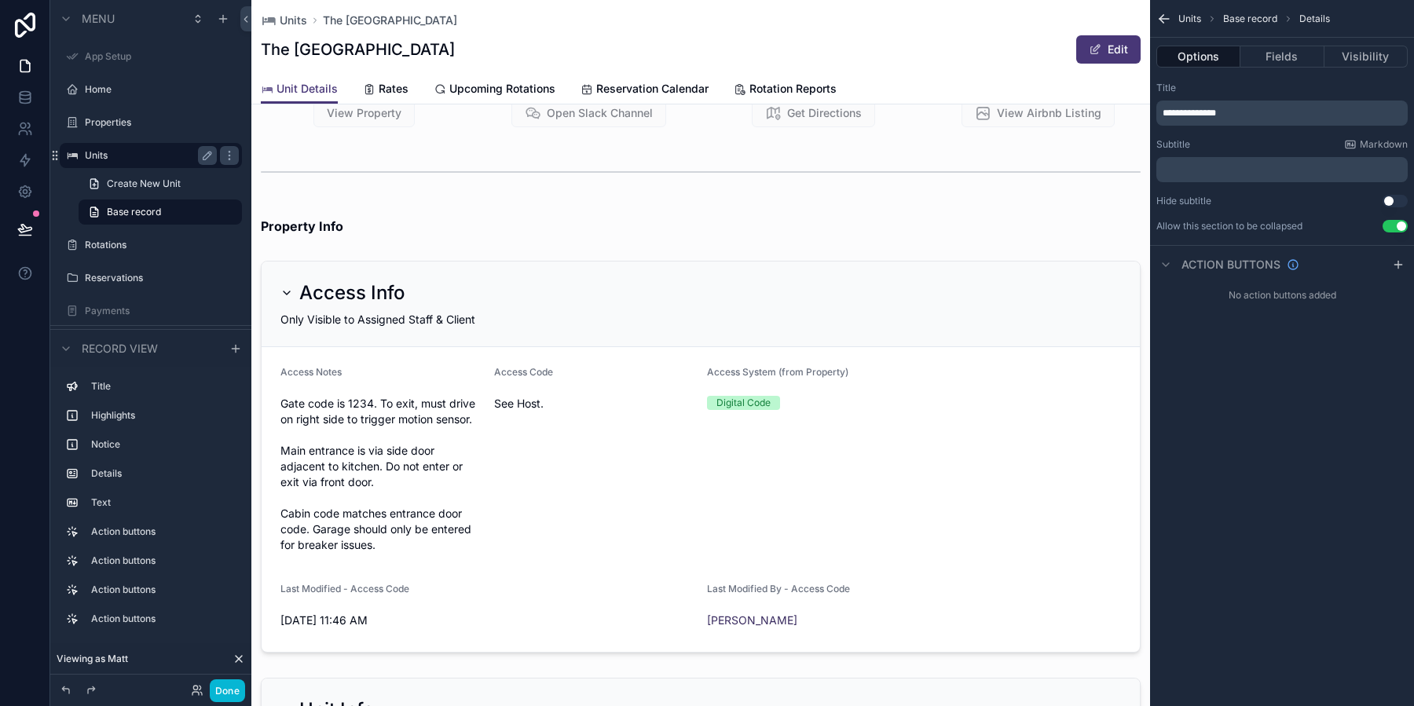
scroll to position [0, 0]
